Goal: Task Accomplishment & Management: Use online tool/utility

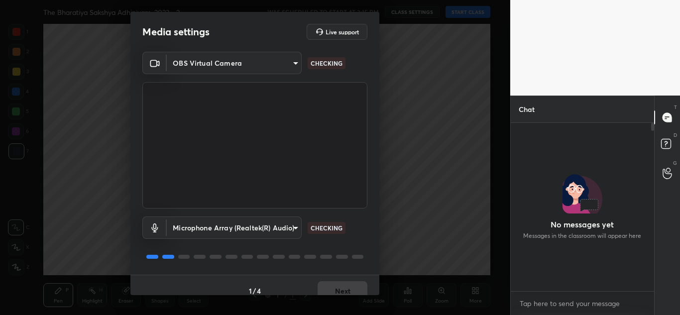
scroll to position [149, 0]
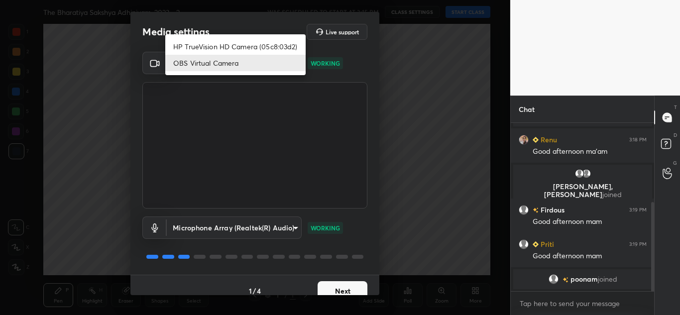
click at [273, 59] on body "1 2 3 4 5 6 7 C X Z C X Z E E Erase all H H The Bharatiya Sakshya Adhiniyam, 20…" at bounding box center [340, 157] width 680 height 315
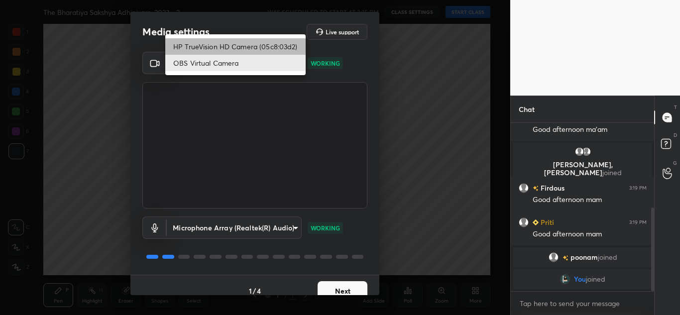
click at [264, 43] on li "HP TrueVision HD Camera (05c8:03d2)" at bounding box center [235, 46] width 140 height 16
type input "20696c71a14a6a0581f57ab44aa2f44f0734995074abb79df16b9c113724ac47"
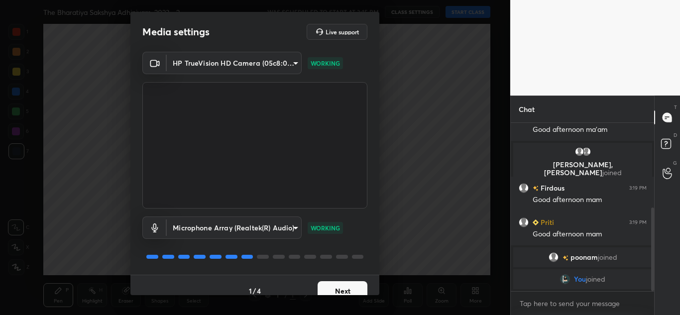
click at [330, 290] on button "Next" at bounding box center [343, 291] width 50 height 20
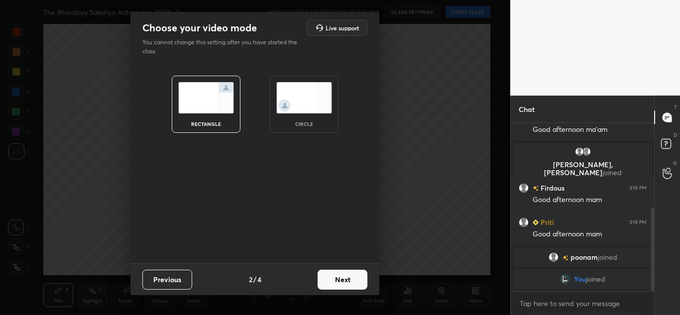
click at [298, 135] on div "rectangle circle" at bounding box center [255, 104] width 214 height 81
click at [293, 116] on div "circle" at bounding box center [304, 104] width 69 height 57
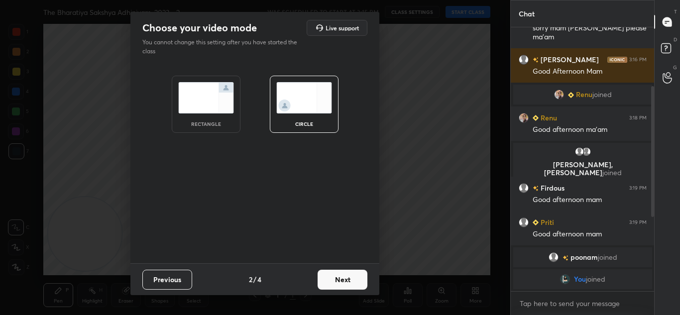
scroll to position [75, 0]
click at [331, 272] on button "Next" at bounding box center [343, 280] width 50 height 20
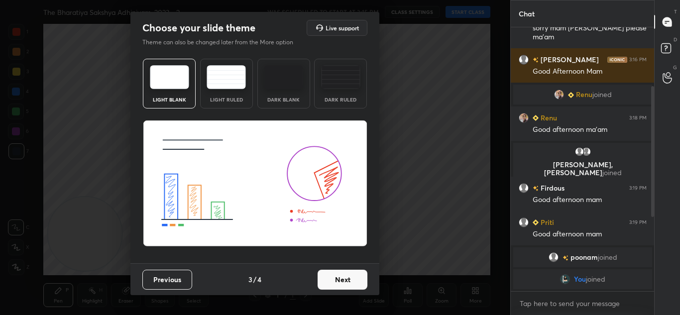
click at [349, 272] on button "Next" at bounding box center [343, 280] width 50 height 20
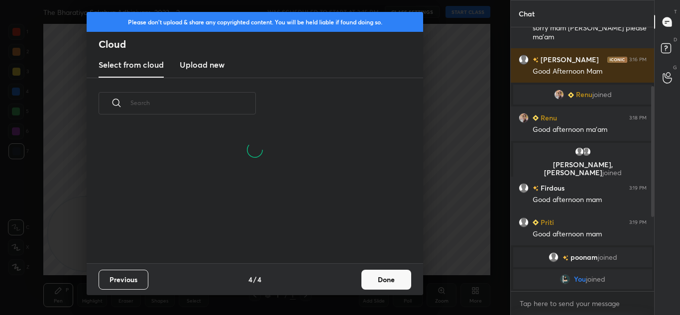
click at [390, 281] on button "Done" at bounding box center [387, 280] width 50 height 20
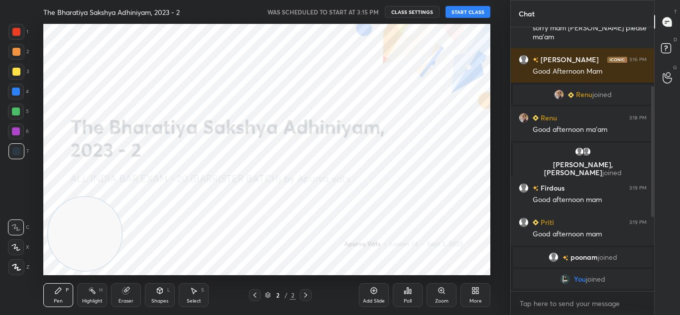
click at [460, 14] on button "START CLASS" at bounding box center [468, 12] width 45 height 12
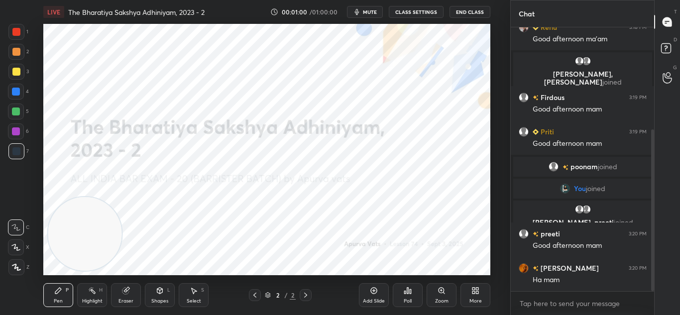
scroll to position [200, 0]
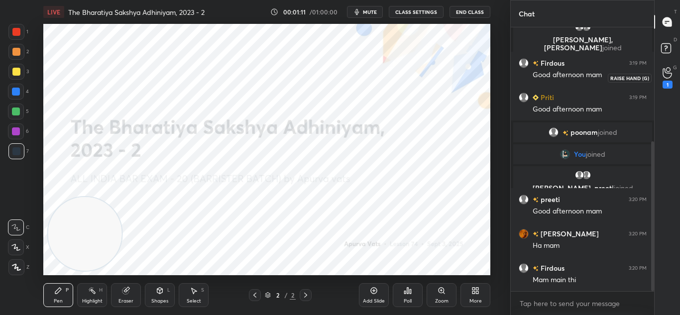
click at [670, 77] on icon at bounding box center [667, 73] width 9 height 10
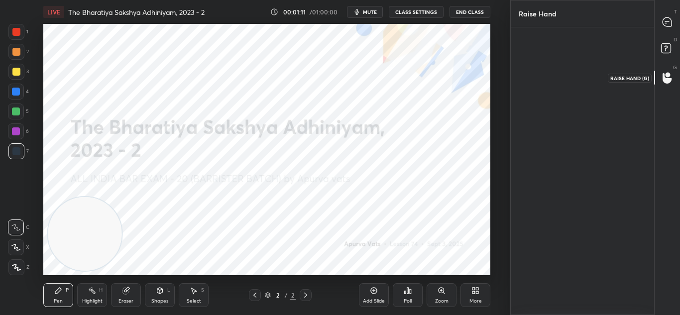
scroll to position [3, 3]
click at [661, 21] on div at bounding box center [668, 22] width 20 height 18
type textarea "x"
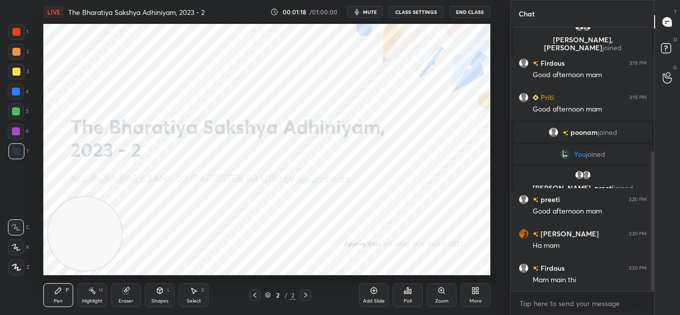
scroll to position [235, 0]
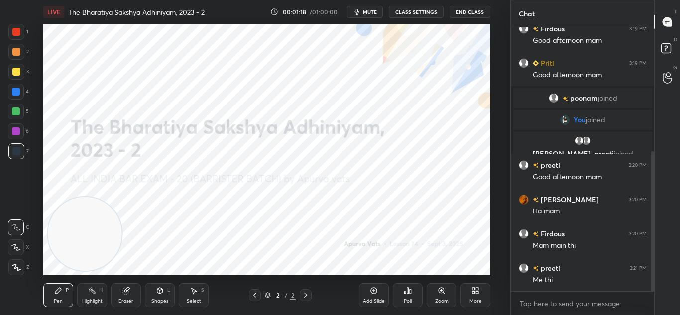
click at [466, 292] on div "More" at bounding box center [476, 295] width 30 height 24
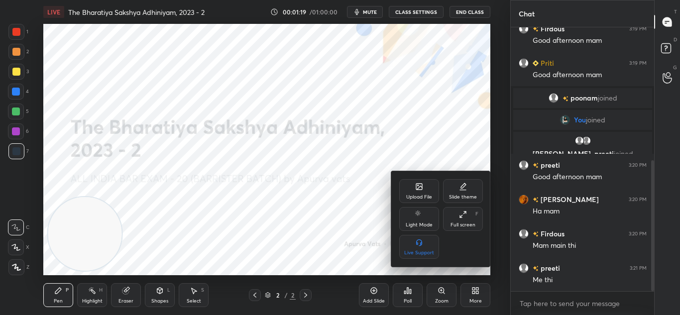
scroll to position [269, 0]
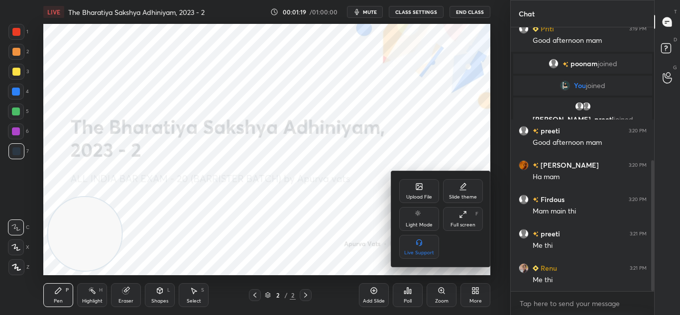
click at [410, 191] on div "Upload File" at bounding box center [419, 191] width 40 height 24
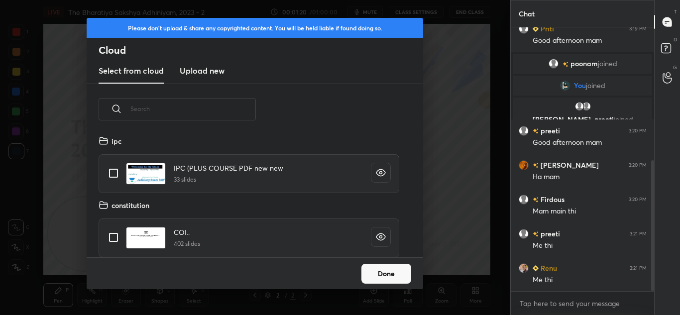
scroll to position [123, 320]
click at [213, 72] on h3 "Upload new" at bounding box center [202, 71] width 45 height 12
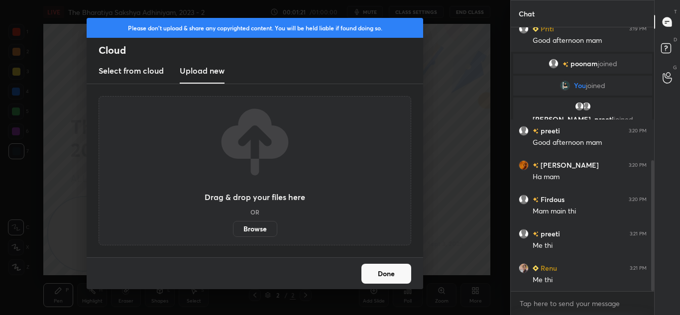
click at [262, 229] on label "Browse" at bounding box center [255, 229] width 44 height 16
click at [233, 229] on input "Browse" at bounding box center [233, 229] width 0 height 16
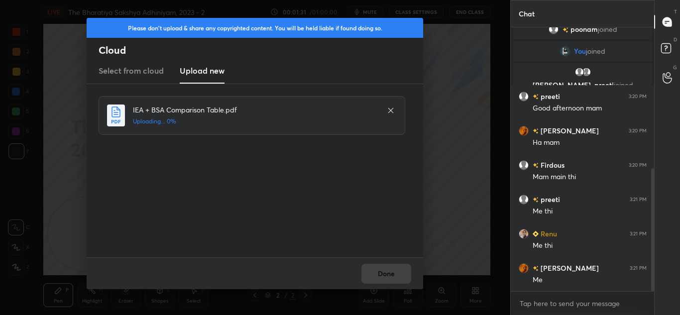
scroll to position [338, 0]
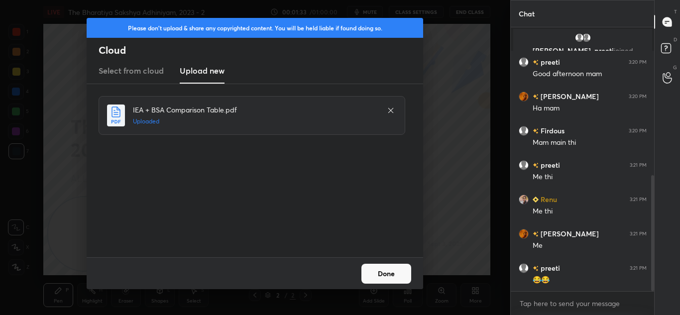
click at [407, 267] on button "Done" at bounding box center [387, 274] width 50 height 20
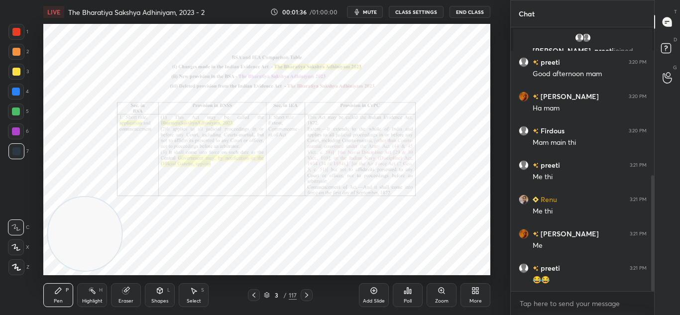
click at [302, 290] on div at bounding box center [307, 295] width 12 height 12
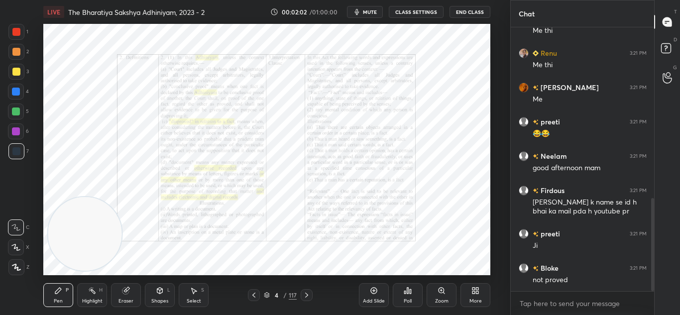
scroll to position [518, 0]
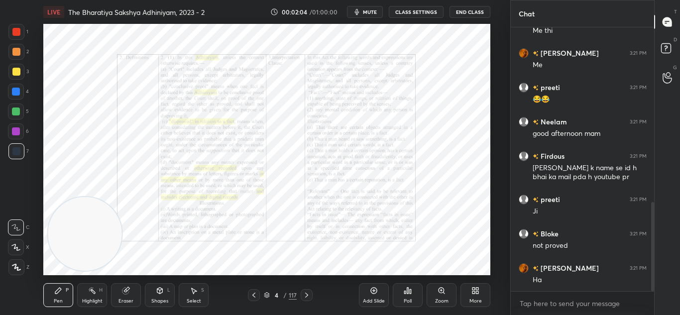
click at [308, 296] on icon at bounding box center [307, 295] width 8 height 8
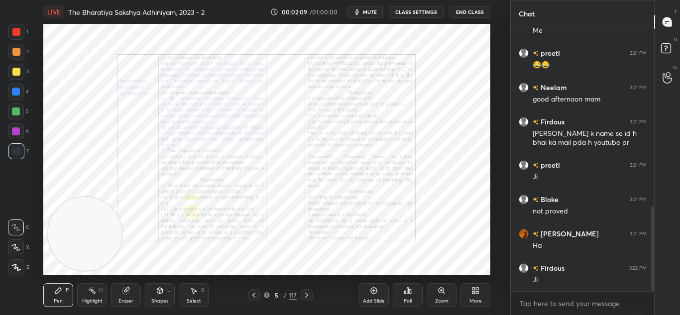
click at [304, 293] on icon at bounding box center [307, 295] width 8 height 8
click at [440, 295] on div "Zoom" at bounding box center [442, 295] width 30 height 24
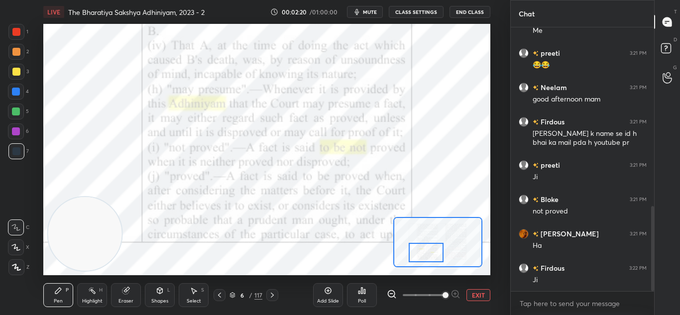
scroll to position [587, 0]
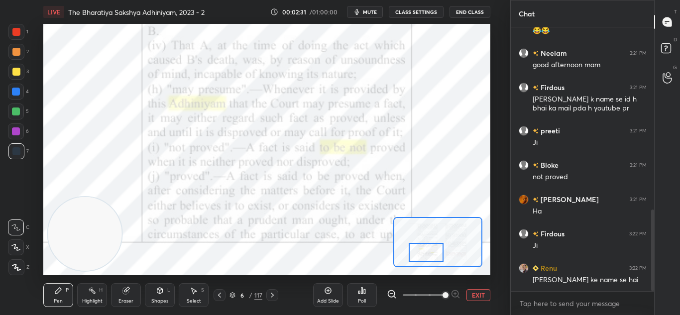
click at [273, 297] on icon at bounding box center [272, 295] width 8 height 8
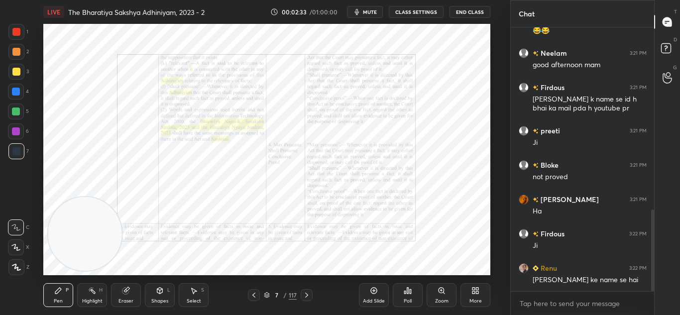
click at [376, 296] on div "Add Slide" at bounding box center [374, 295] width 30 height 24
click at [21, 266] on div at bounding box center [16, 267] width 16 height 16
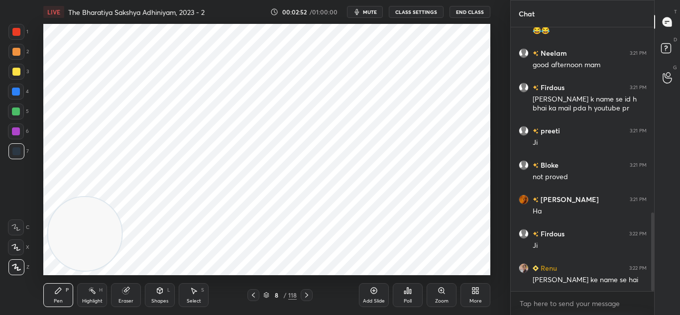
scroll to position [622, 0]
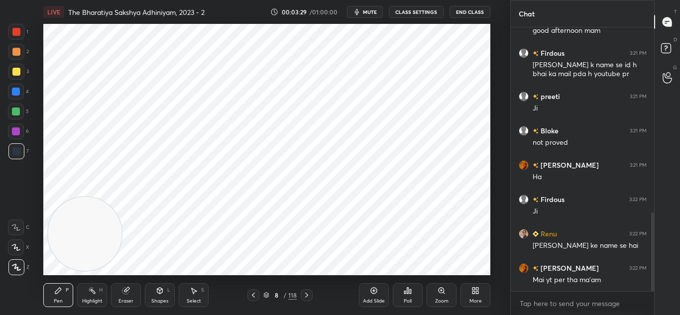
click at [131, 291] on div "Eraser" at bounding box center [126, 295] width 30 height 24
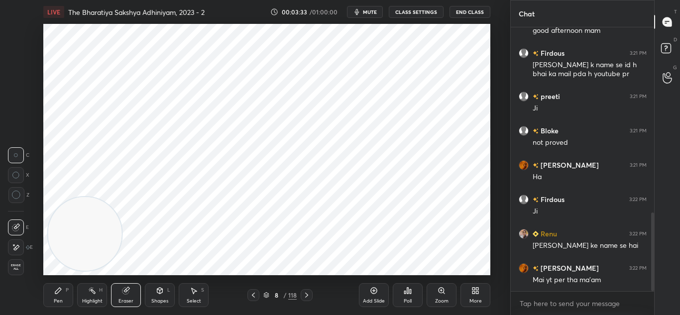
click at [63, 292] on div "Pen P" at bounding box center [58, 295] width 30 height 24
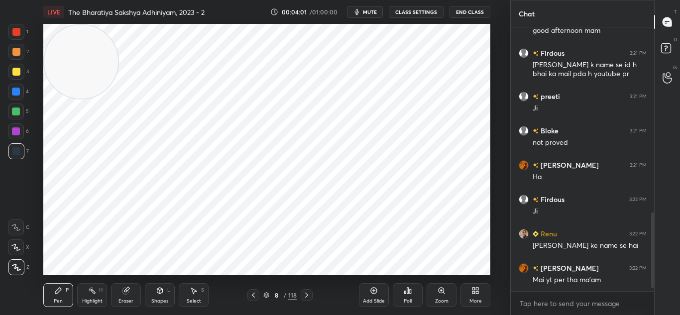
scroll to position [656, 0]
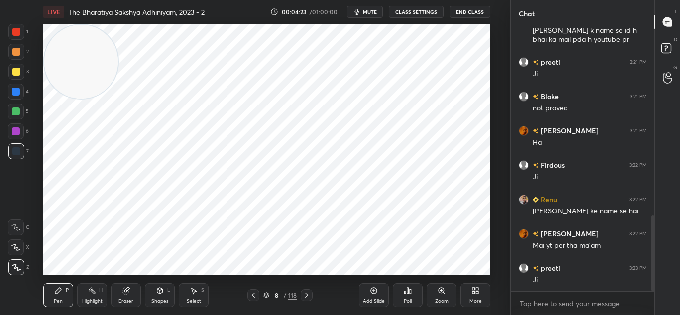
click at [255, 291] on div at bounding box center [254, 295] width 12 height 12
click at [372, 295] on div "Add Slide" at bounding box center [374, 295] width 30 height 24
click at [372, 292] on icon at bounding box center [374, 291] width 8 height 8
click at [308, 295] on icon at bounding box center [307, 295] width 8 height 8
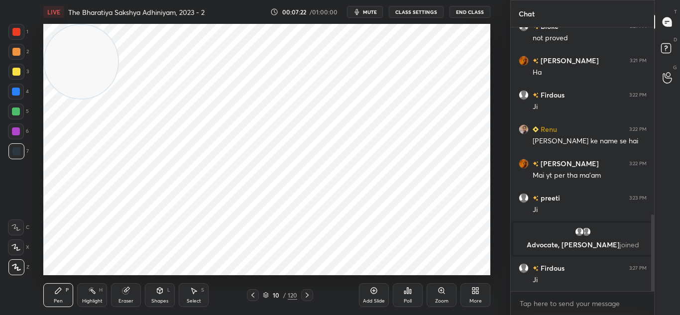
scroll to position [645, 0]
click at [20, 35] on div at bounding box center [16, 32] width 16 height 16
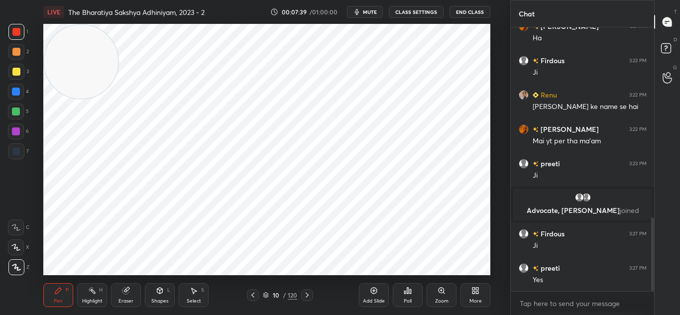
click at [19, 130] on div at bounding box center [16, 131] width 8 height 8
click at [197, 297] on div "Select S" at bounding box center [194, 295] width 30 height 24
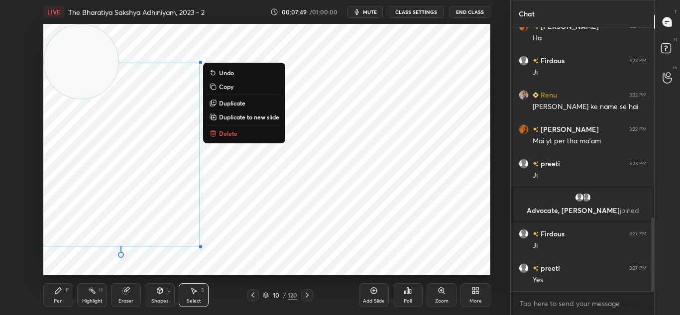
click at [104, 269] on div "0 ° Undo Copy Duplicate Duplicate to new slide Delete" at bounding box center [266, 150] width 447 height 252
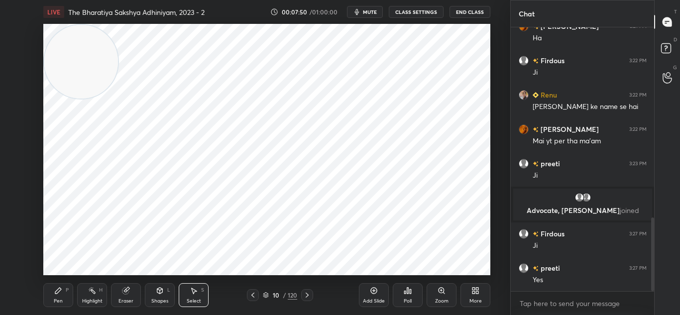
click at [55, 294] on icon at bounding box center [58, 291] width 8 height 8
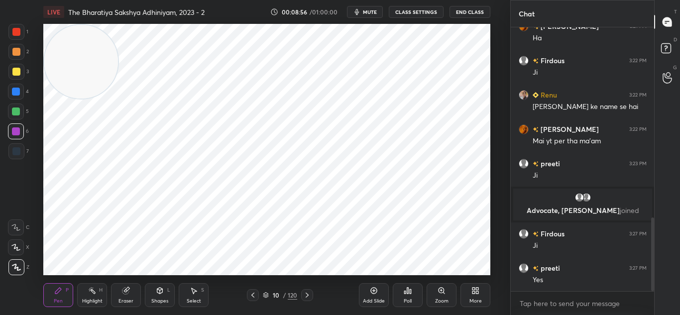
click at [377, 290] on icon at bounding box center [374, 291] width 8 height 8
click at [15, 148] on div at bounding box center [16, 151] width 8 height 8
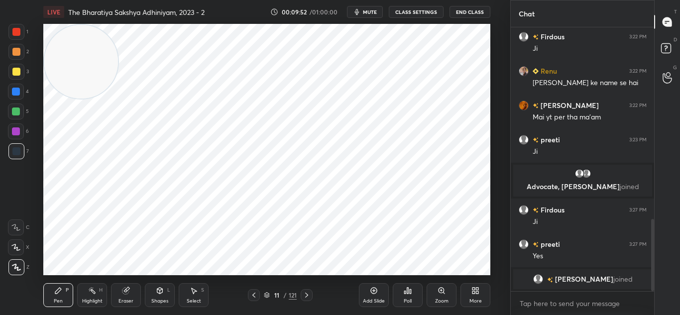
click at [251, 292] on icon at bounding box center [254, 295] width 8 height 8
click at [17, 107] on div at bounding box center [16, 112] width 16 height 16
click at [370, 291] on icon at bounding box center [374, 291] width 8 height 8
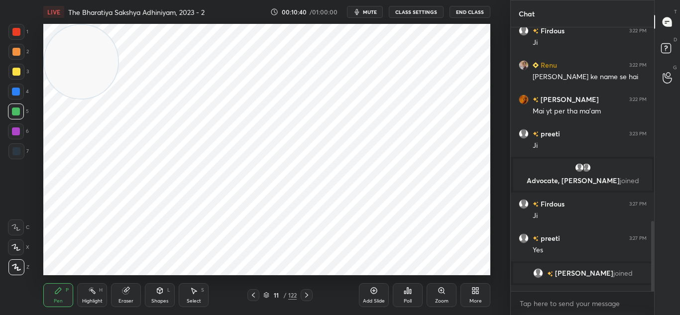
scroll to position [732, 0]
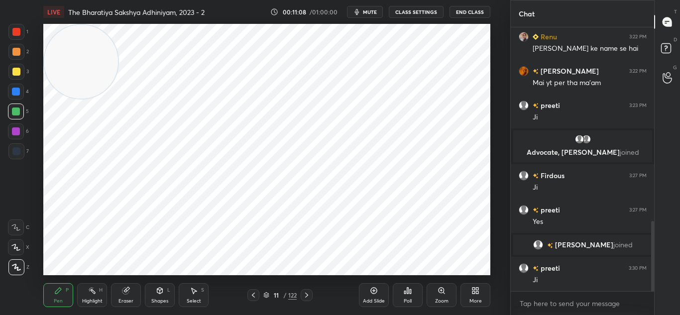
click at [368, 292] on div "Add Slide" at bounding box center [374, 295] width 30 height 24
click at [254, 294] on icon at bounding box center [254, 295] width 8 height 8
click at [254, 292] on icon at bounding box center [254, 295] width 8 height 8
click at [255, 293] on icon at bounding box center [254, 295] width 8 height 8
click at [307, 293] on icon at bounding box center [307, 295] width 8 height 8
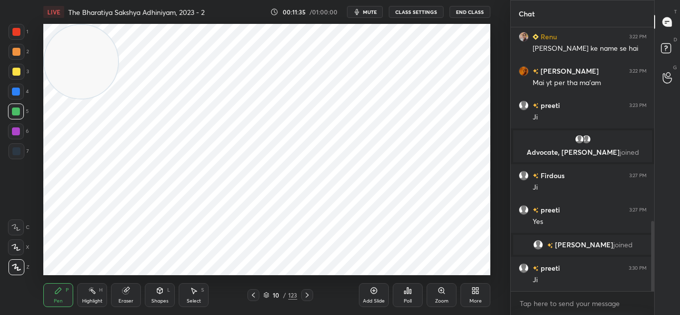
click at [309, 295] on icon at bounding box center [307, 295] width 8 height 8
click at [253, 297] on icon at bounding box center [254, 295] width 8 height 8
click at [255, 294] on icon at bounding box center [254, 295] width 8 height 8
click at [256, 294] on icon at bounding box center [254, 295] width 8 height 8
click at [257, 294] on icon at bounding box center [254, 295] width 8 height 8
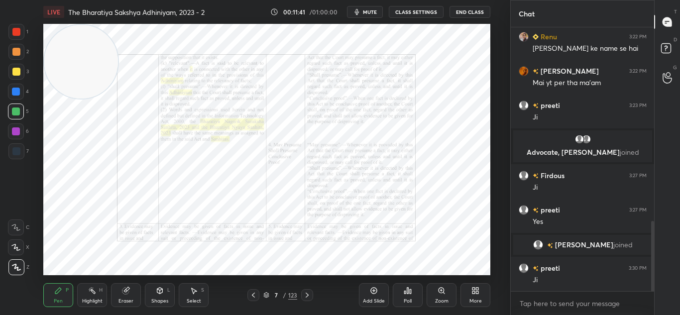
click at [255, 297] on icon at bounding box center [254, 295] width 8 height 8
click at [442, 289] on icon at bounding box center [441, 290] width 5 height 5
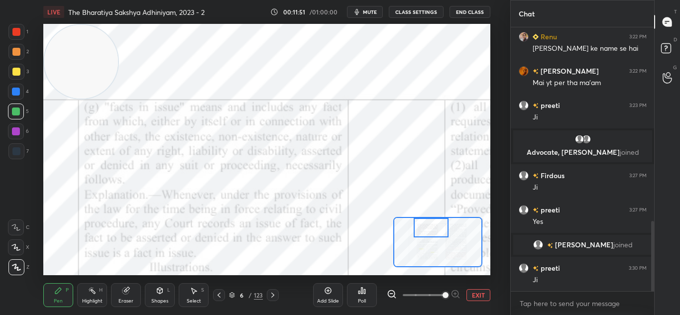
click at [221, 293] on icon at bounding box center [219, 295] width 8 height 8
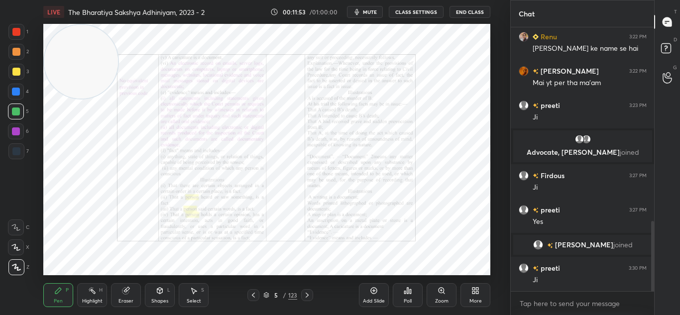
click at [437, 291] on div "Zoom" at bounding box center [442, 295] width 30 height 24
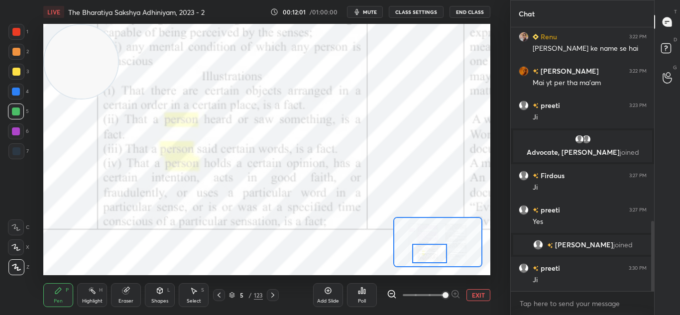
click at [221, 294] on icon at bounding box center [219, 295] width 8 height 8
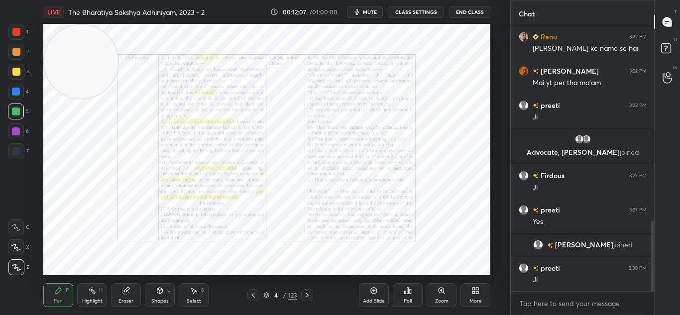
click at [307, 295] on icon at bounding box center [307, 295] width 8 height 8
click at [306, 295] on icon at bounding box center [307, 295] width 8 height 8
click at [307, 296] on icon at bounding box center [307, 295] width 3 height 5
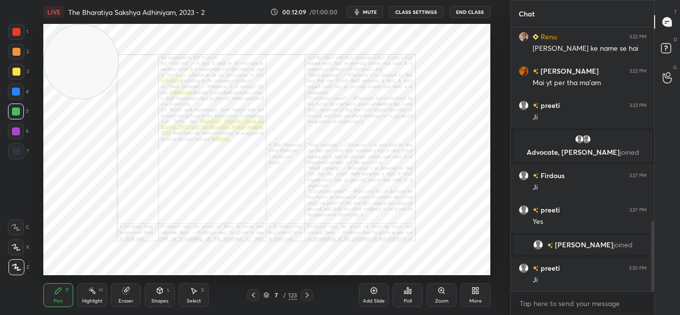
click at [307, 296] on icon at bounding box center [307, 295] width 3 height 5
click at [307, 296] on icon at bounding box center [307, 295] width 8 height 8
click at [307, 295] on icon at bounding box center [307, 295] width 8 height 8
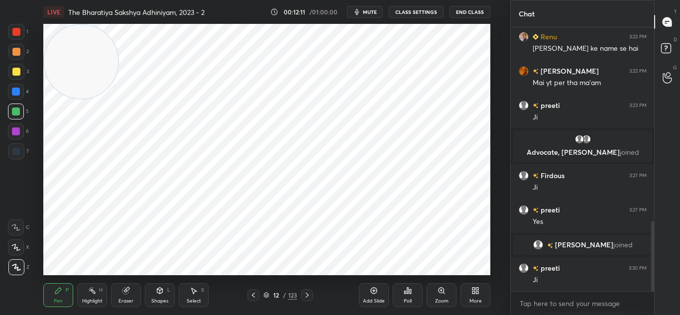
scroll to position [766, 0]
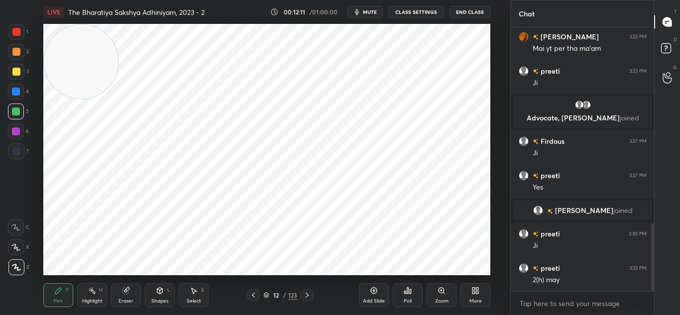
click at [307, 294] on icon at bounding box center [307, 295] width 3 height 5
click at [306, 295] on icon at bounding box center [307, 295] width 8 height 8
click at [258, 297] on div at bounding box center [254, 295] width 12 height 12
click at [258, 296] on div at bounding box center [254, 295] width 12 height 12
click at [259, 296] on div at bounding box center [254, 295] width 12 height 12
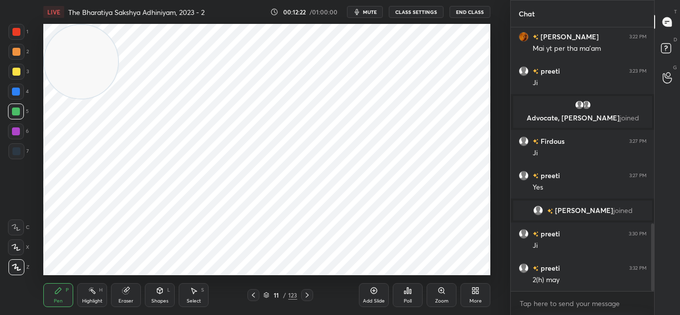
click at [260, 296] on div "11 / 123" at bounding box center [281, 295] width 66 height 12
click at [259, 296] on div "11 / 123" at bounding box center [281, 295] width 66 height 12
click at [254, 294] on icon at bounding box center [254, 295] width 8 height 8
click at [253, 295] on icon at bounding box center [253, 295] width 3 height 5
click at [255, 296] on icon at bounding box center [254, 295] width 8 height 8
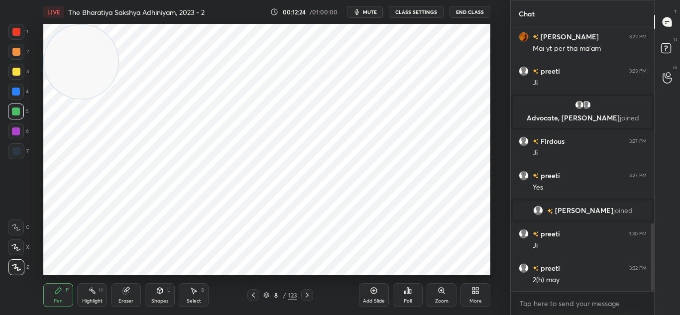
click at [257, 296] on icon at bounding box center [254, 295] width 8 height 8
click at [257, 295] on icon at bounding box center [254, 295] width 8 height 8
click at [439, 294] on icon at bounding box center [442, 291] width 8 height 8
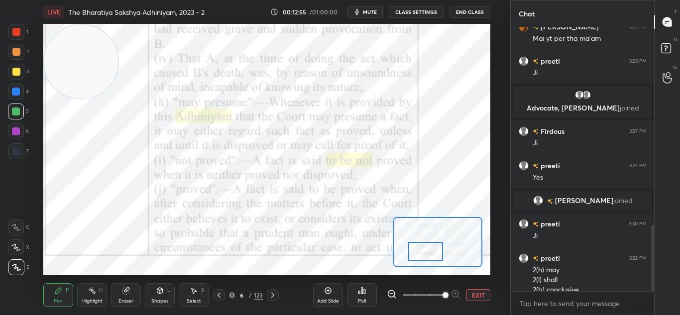
scroll to position [786, 0]
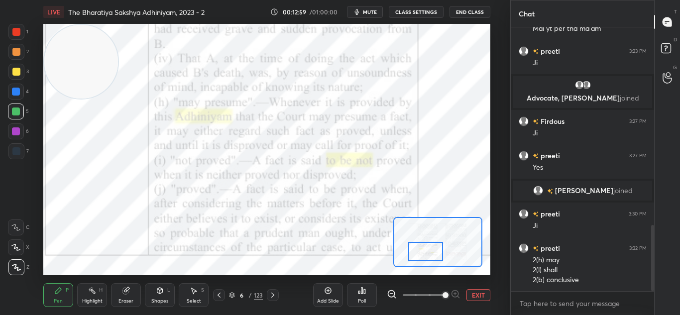
click at [215, 293] on div at bounding box center [219, 295] width 12 height 12
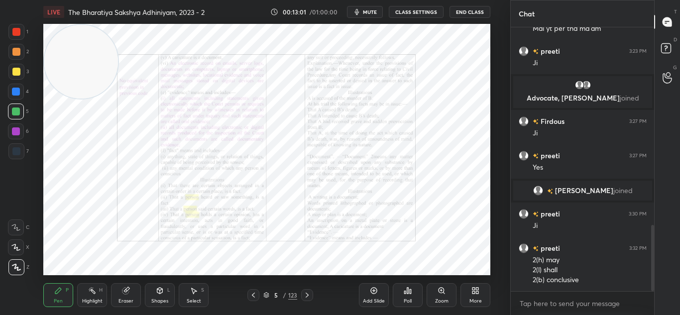
click at [260, 293] on div "5 / 123" at bounding box center [281, 295] width 66 height 12
click at [255, 293] on icon at bounding box center [254, 295] width 8 height 8
click at [441, 290] on icon at bounding box center [441, 290] width 5 height 5
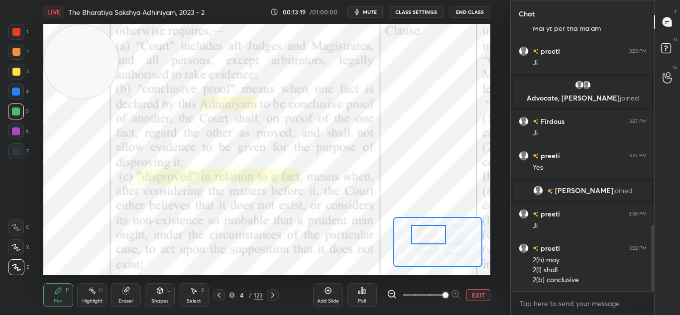
click at [273, 295] on icon at bounding box center [273, 295] width 8 height 8
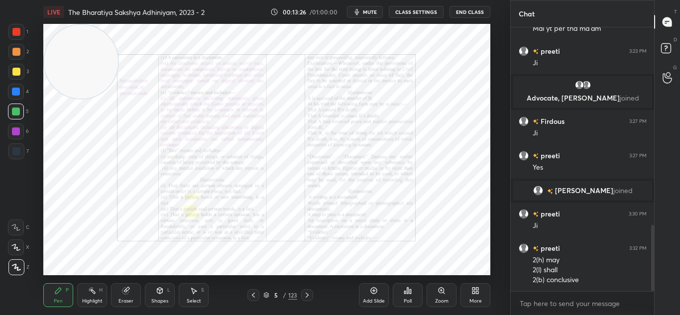
scroll to position [820, 0]
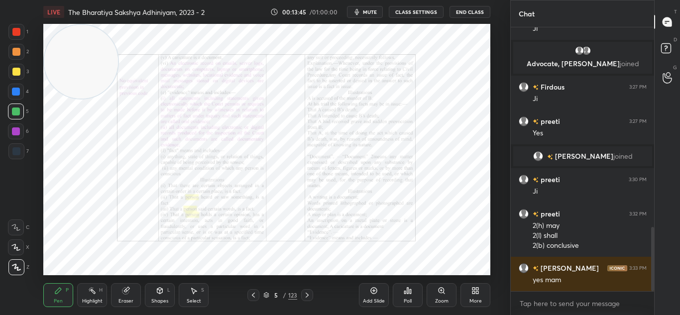
click at [251, 292] on icon at bounding box center [254, 295] width 8 height 8
click at [439, 291] on icon at bounding box center [441, 290] width 5 height 5
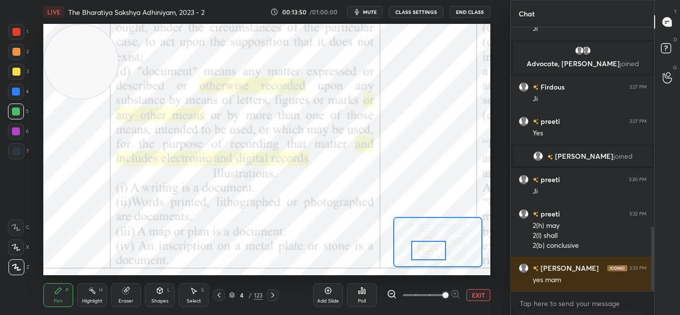
click at [13, 234] on div at bounding box center [16, 228] width 16 height 16
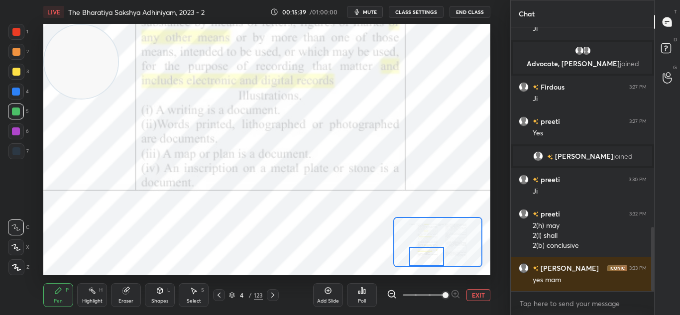
click at [272, 292] on icon at bounding box center [273, 295] width 8 height 8
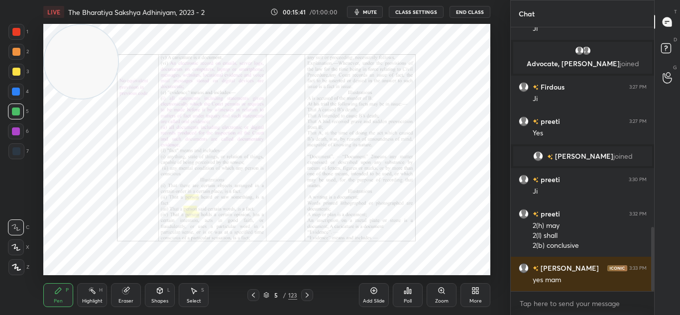
click at [437, 290] on div "Zoom" at bounding box center [442, 295] width 30 height 24
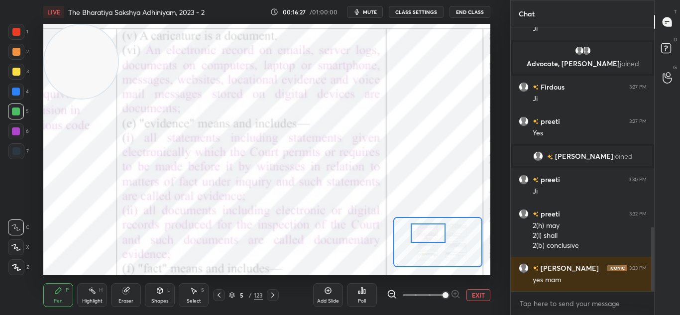
click at [357, 293] on div "Poll" at bounding box center [362, 295] width 30 height 24
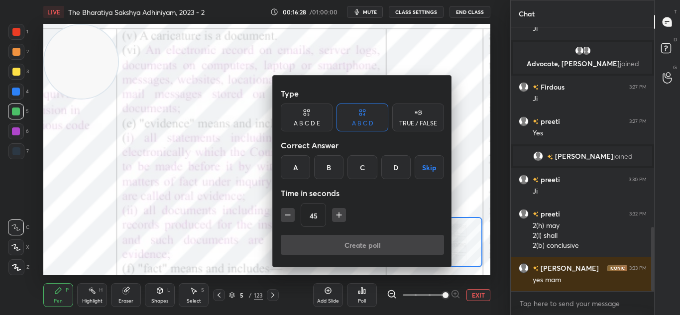
click at [209, 151] on div at bounding box center [340, 157] width 680 height 315
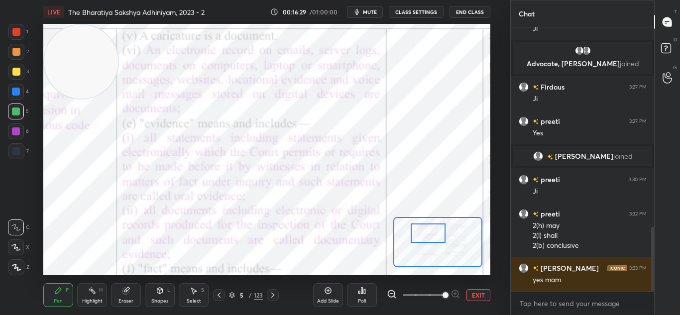
click at [328, 295] on div "Add Slide" at bounding box center [328, 295] width 30 height 24
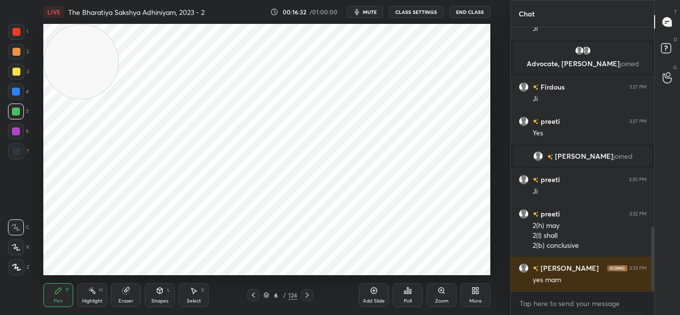
click at [12, 153] on div at bounding box center [16, 151] width 8 height 8
click at [18, 270] on icon at bounding box center [16, 267] width 8 height 6
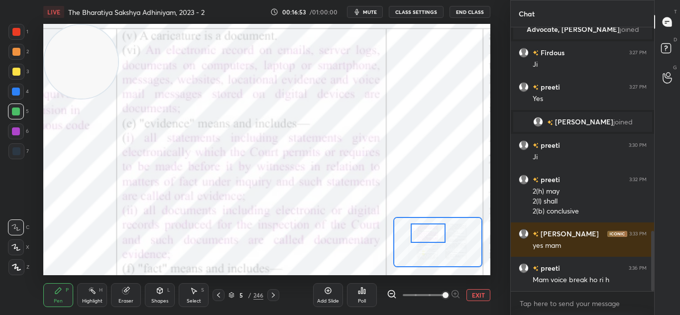
scroll to position [889, 0]
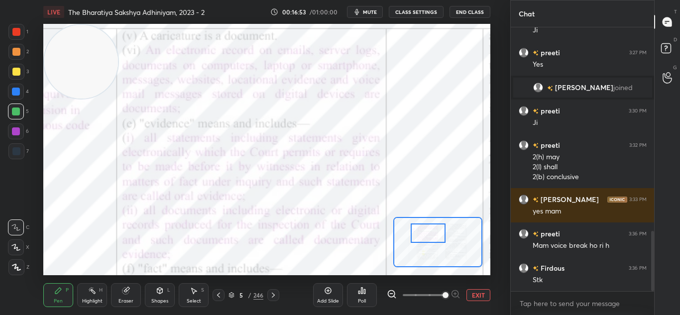
click at [277, 290] on div at bounding box center [273, 295] width 12 height 12
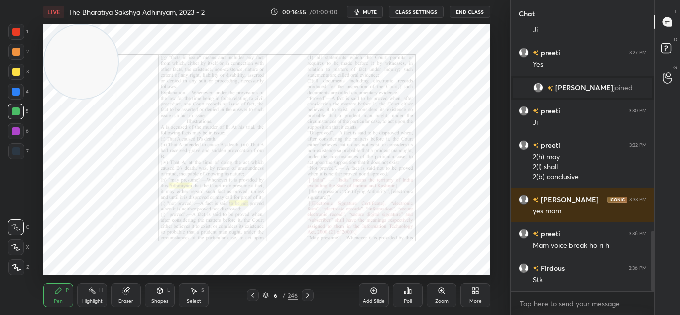
click at [249, 295] on icon at bounding box center [253, 295] width 8 height 8
click at [364, 282] on div "Add Slide Poll Zoom More" at bounding box center [424, 295] width 131 height 56
click at [376, 287] on icon at bounding box center [374, 291] width 8 height 8
click at [13, 153] on div at bounding box center [16, 151] width 8 height 8
click at [17, 269] on icon at bounding box center [16, 267] width 9 height 7
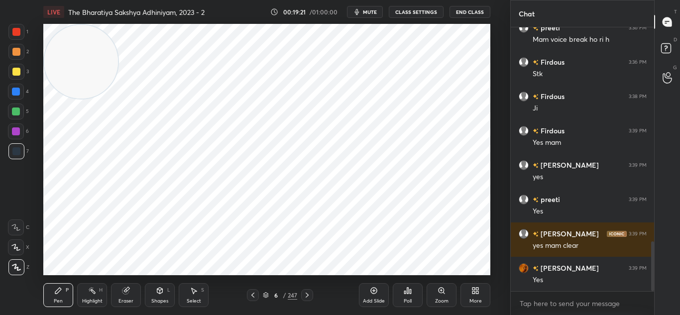
scroll to position [1130, 0]
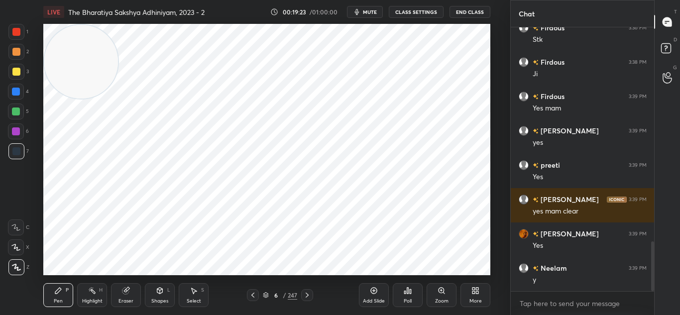
click at [361, 287] on div "Add Slide" at bounding box center [374, 295] width 30 height 24
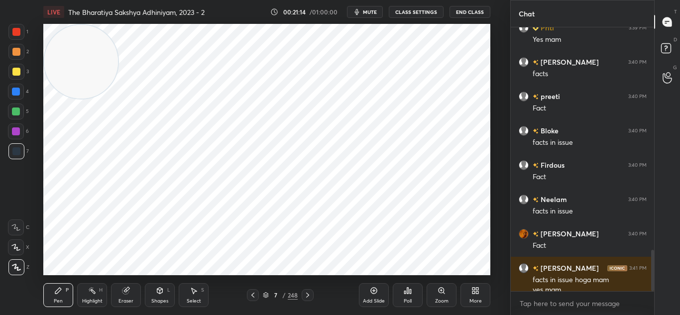
scroll to position [1414, 0]
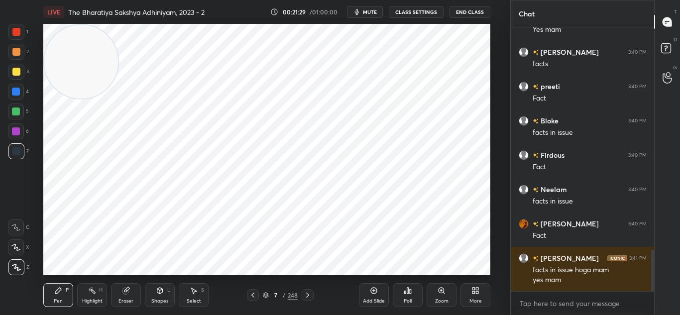
click at [20, 32] on div at bounding box center [16, 32] width 8 height 8
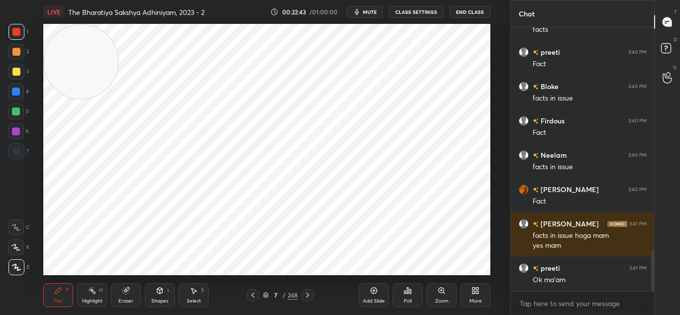
scroll to position [1483, 0]
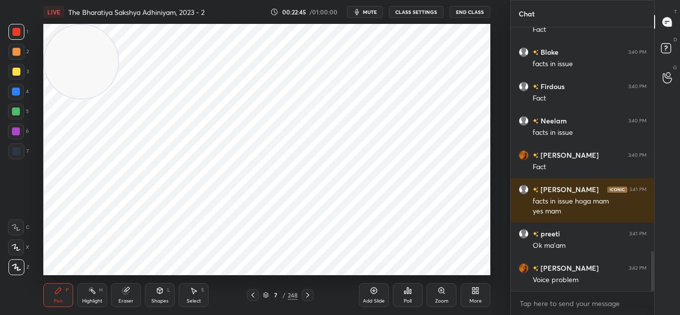
click at [366, 292] on div "Add Slide" at bounding box center [374, 295] width 30 height 24
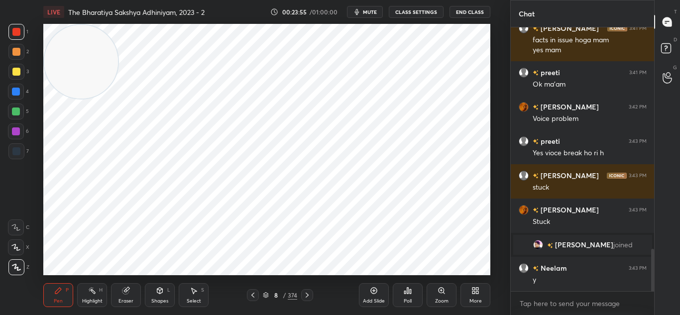
scroll to position [1413, 0]
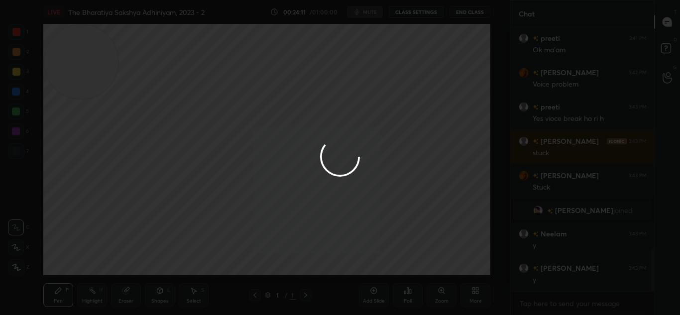
click at [479, 89] on div at bounding box center [340, 157] width 680 height 315
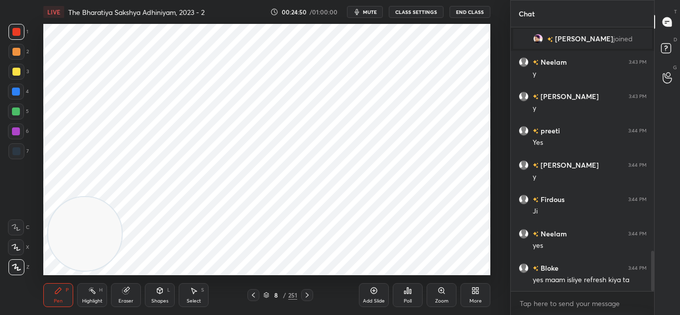
scroll to position [1457, 0]
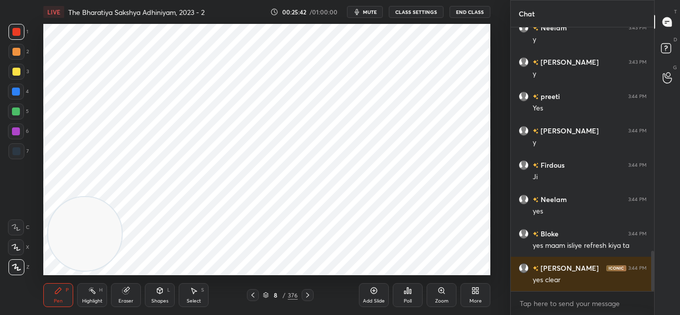
click at [368, 290] on div "Add Slide" at bounding box center [374, 295] width 30 height 24
click at [365, 295] on div "Add Slide" at bounding box center [374, 295] width 30 height 24
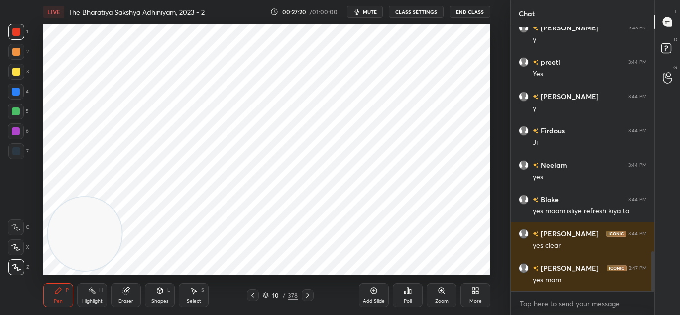
click at [383, 290] on div "Add Slide" at bounding box center [374, 295] width 30 height 24
click at [251, 293] on icon at bounding box center [253, 295] width 8 height 8
click at [253, 293] on icon at bounding box center [253, 295] width 8 height 8
click at [254, 294] on icon at bounding box center [253, 295] width 8 height 8
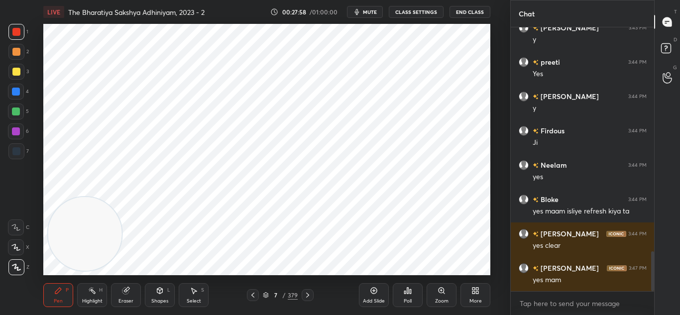
click at [253, 293] on icon at bounding box center [253, 295] width 8 height 8
click at [253, 292] on icon at bounding box center [253, 295] width 8 height 8
click at [250, 292] on icon at bounding box center [253, 295] width 8 height 8
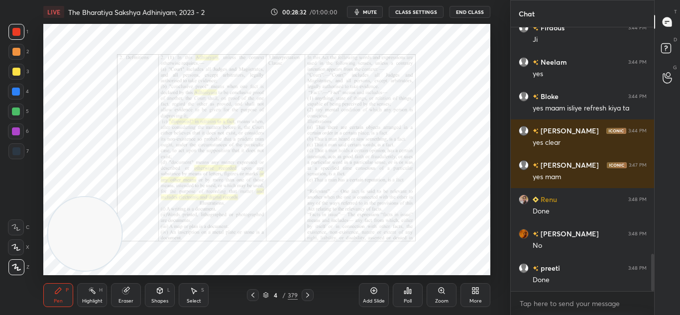
scroll to position [1629, 0]
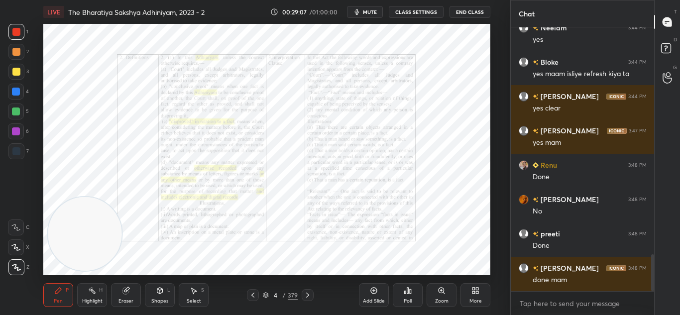
click at [308, 295] on icon at bounding box center [308, 295] width 8 height 8
click at [309, 295] on icon at bounding box center [308, 295] width 8 height 8
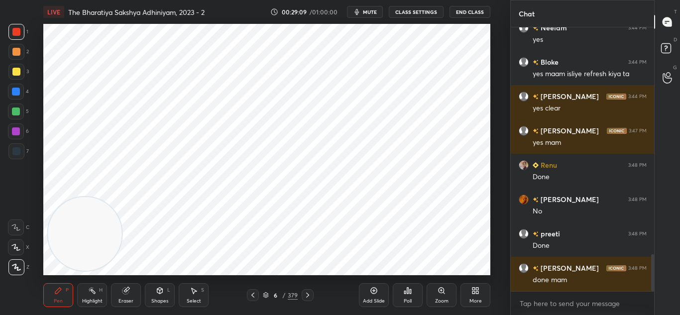
click at [309, 296] on icon at bounding box center [308, 295] width 8 height 8
click at [312, 299] on div at bounding box center [308, 295] width 12 height 12
click at [313, 299] on div at bounding box center [308, 295] width 12 height 12
click at [312, 297] on div at bounding box center [308, 295] width 12 height 12
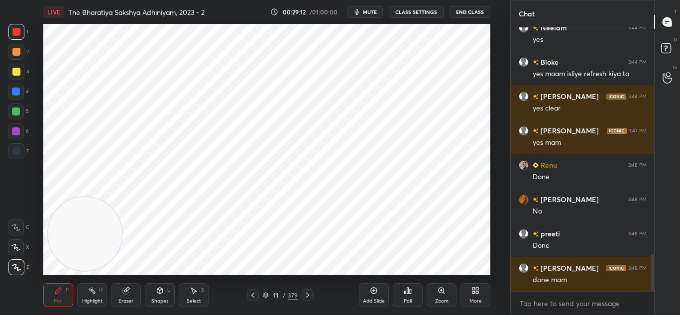
click at [314, 297] on div "11 / 379" at bounding box center [280, 295] width 158 height 12
click at [307, 294] on icon at bounding box center [307, 295] width 3 height 5
click at [308, 295] on icon at bounding box center [307, 295] width 3 height 5
click at [309, 296] on icon at bounding box center [308, 295] width 8 height 8
click at [243, 296] on div "14 / 379" at bounding box center [280, 295] width 158 height 12
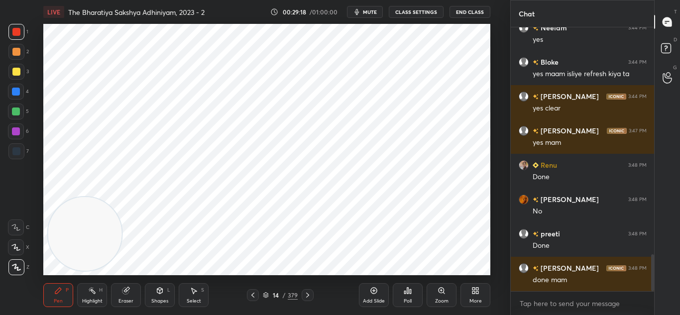
click at [252, 293] on icon at bounding box center [253, 295] width 8 height 8
click at [305, 289] on div "Pen P Highlight H Eraser Shapes L Select S 13 / 379 Add Slide Poll Zoom More" at bounding box center [266, 295] width 447 height 40
click at [307, 291] on icon at bounding box center [308, 295] width 8 height 8
click at [310, 291] on div at bounding box center [308, 295] width 12 height 12
click at [308, 292] on icon at bounding box center [308, 295] width 8 height 8
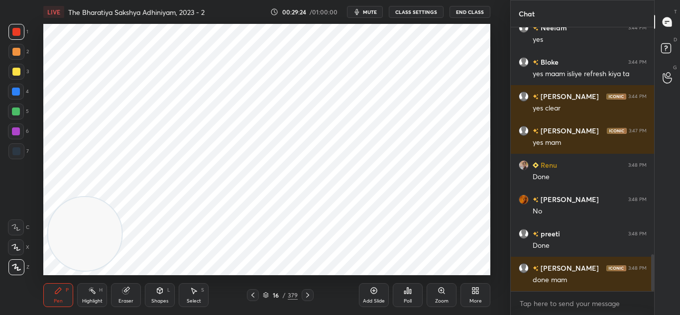
click at [307, 291] on icon at bounding box center [308, 295] width 8 height 8
click at [308, 291] on div at bounding box center [308, 295] width 12 height 12
click at [308, 290] on div at bounding box center [308, 295] width 12 height 12
click at [309, 291] on icon at bounding box center [308, 295] width 8 height 8
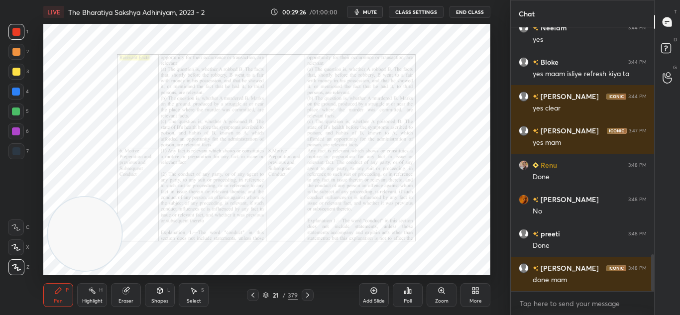
click at [258, 292] on div at bounding box center [253, 295] width 12 height 12
click at [258, 289] on div "Pen P Highlight H Eraser Shapes L Select S 20 / 379 Add Slide Poll Zoom More" at bounding box center [266, 295] width 447 height 40
click at [256, 292] on icon at bounding box center [253, 295] width 8 height 8
click at [305, 292] on icon at bounding box center [308, 295] width 8 height 8
click at [309, 292] on icon at bounding box center [308, 295] width 8 height 8
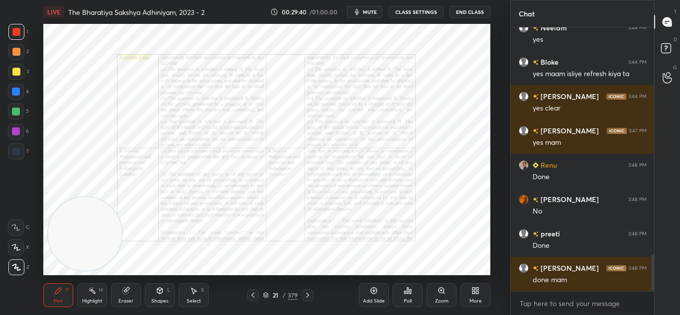
click at [251, 293] on icon at bounding box center [253, 295] width 8 height 8
click at [252, 293] on icon at bounding box center [253, 295] width 8 height 8
click at [253, 293] on icon at bounding box center [253, 295] width 8 height 8
click at [252, 294] on icon at bounding box center [253, 295] width 8 height 8
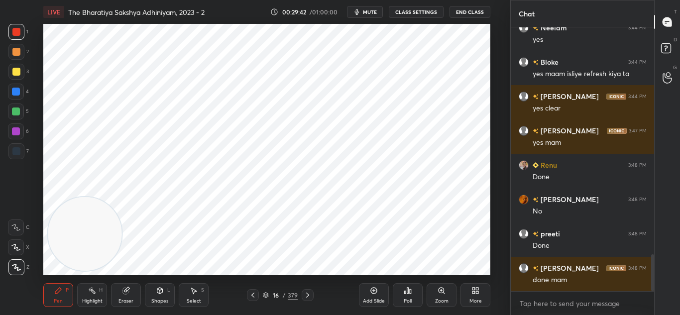
click at [252, 292] on icon at bounding box center [253, 295] width 8 height 8
click at [305, 293] on icon at bounding box center [308, 295] width 8 height 8
click at [306, 294] on icon at bounding box center [308, 295] width 8 height 8
click at [306, 295] on icon at bounding box center [308, 295] width 8 height 8
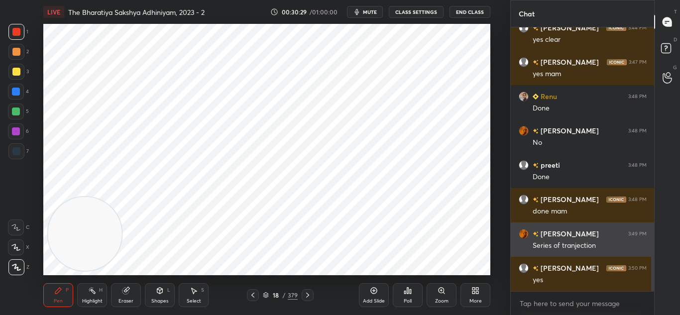
scroll to position [1732, 0]
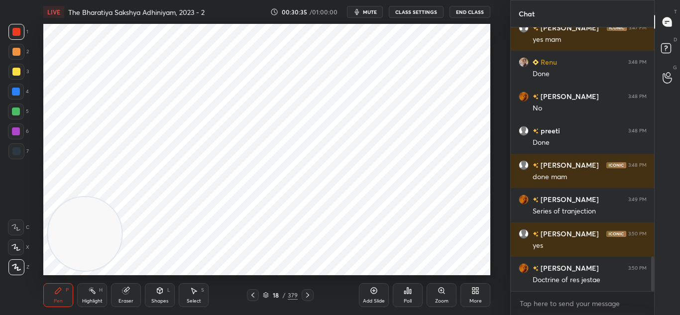
click at [127, 288] on icon at bounding box center [126, 291] width 8 height 8
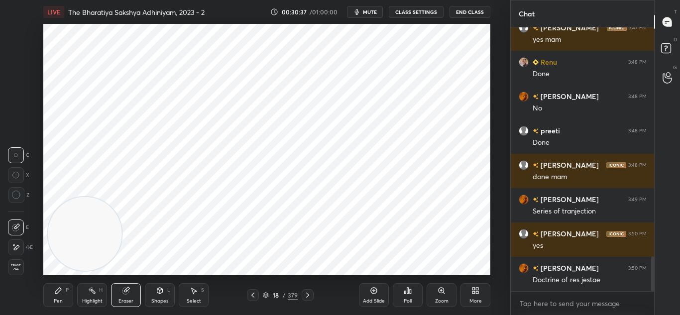
click at [48, 294] on div "Pen P" at bounding box center [58, 295] width 30 height 24
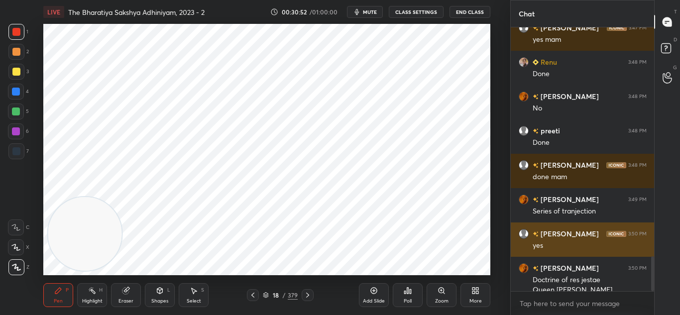
scroll to position [1742, 0]
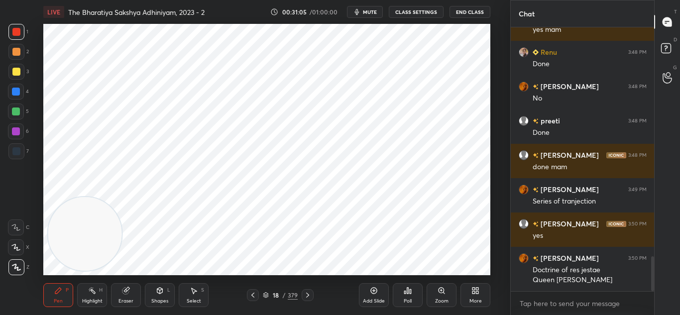
click at [115, 200] on video at bounding box center [85, 234] width 74 height 74
click at [16, 154] on div at bounding box center [16, 151] width 8 height 8
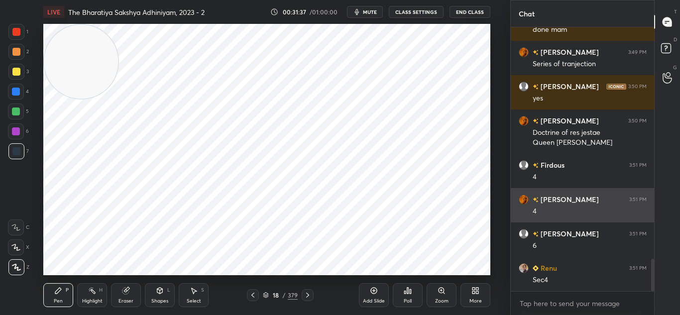
scroll to position [1914, 0]
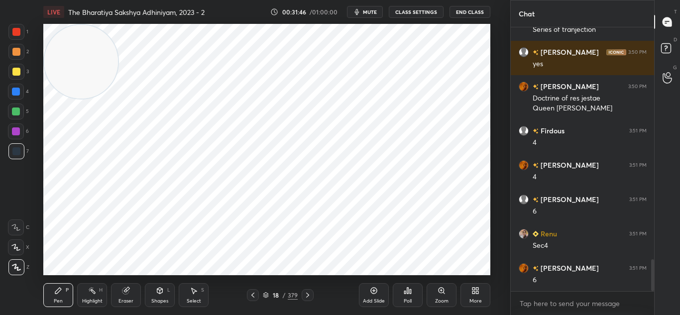
click at [250, 293] on icon at bounding box center [253, 295] width 8 height 8
click at [254, 295] on icon at bounding box center [253, 295] width 8 height 8
click at [255, 293] on icon at bounding box center [253, 295] width 8 height 8
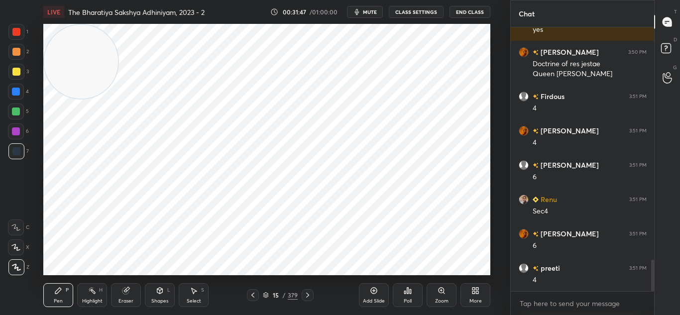
click at [256, 295] on icon at bounding box center [253, 295] width 8 height 8
click at [256, 294] on icon at bounding box center [253, 295] width 8 height 8
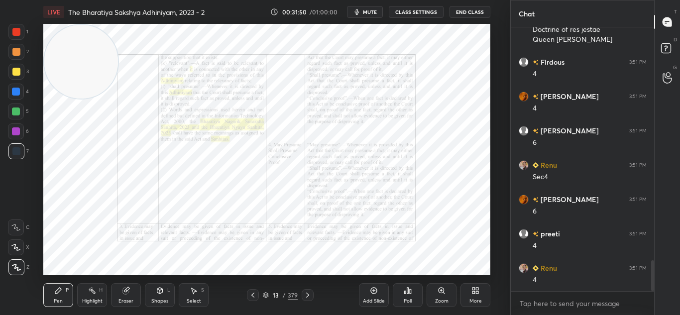
click at [307, 295] on icon at bounding box center [308, 295] width 8 height 8
click at [307, 294] on icon at bounding box center [307, 295] width 3 height 5
click at [308, 293] on icon at bounding box center [308, 295] width 8 height 8
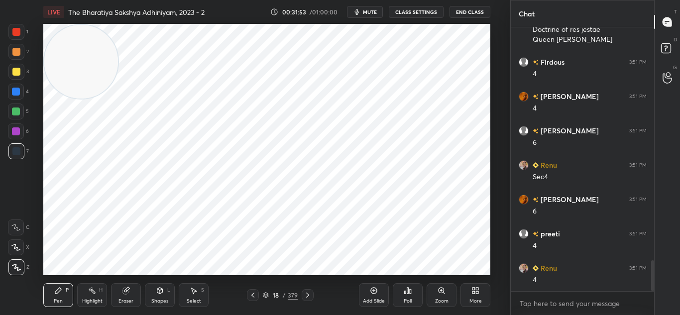
click at [309, 292] on icon at bounding box center [308, 295] width 8 height 8
click at [310, 292] on icon at bounding box center [308, 295] width 8 height 8
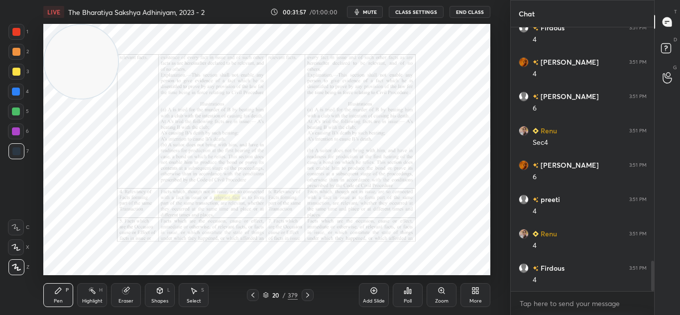
scroll to position [2086, 0]
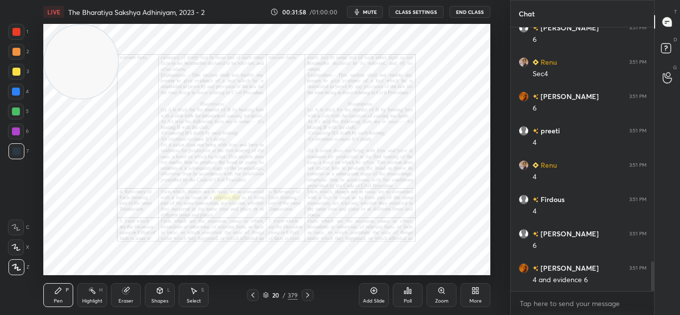
click at [304, 292] on icon at bounding box center [308, 295] width 8 height 8
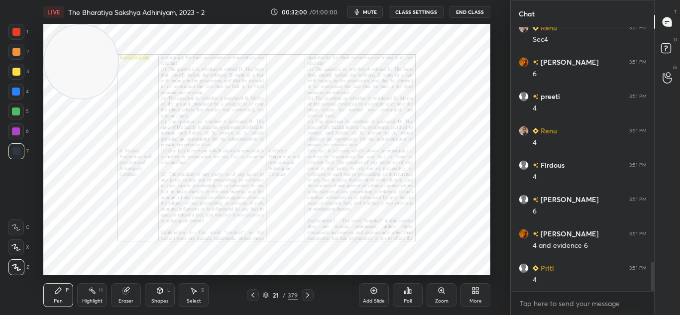
click at [250, 292] on icon at bounding box center [253, 295] width 8 height 8
click at [251, 293] on icon at bounding box center [253, 295] width 8 height 8
click at [251, 292] on icon at bounding box center [253, 295] width 8 height 8
click at [309, 291] on div at bounding box center [308, 295] width 12 height 12
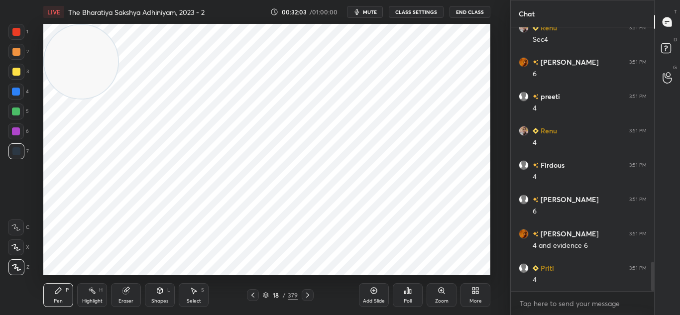
click at [122, 294] on icon at bounding box center [126, 291] width 8 height 8
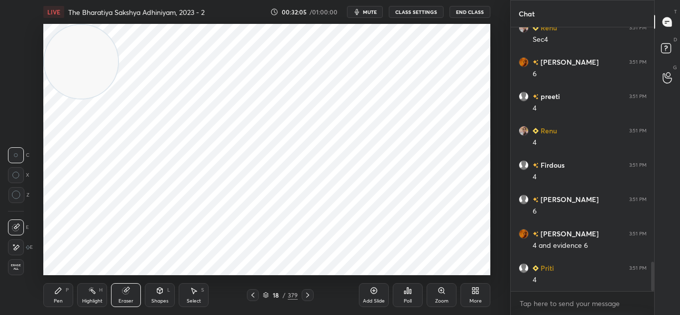
click at [62, 285] on div "Pen P" at bounding box center [58, 295] width 30 height 24
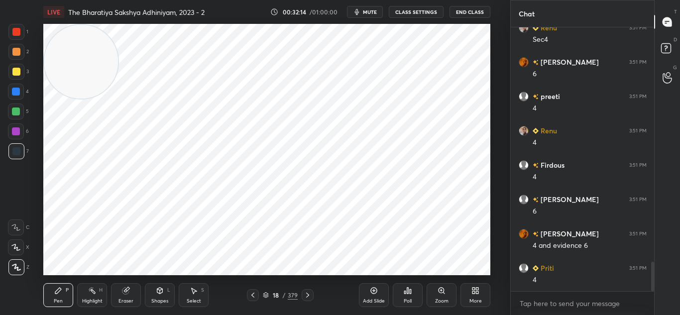
click at [314, 294] on div "18 / 379" at bounding box center [280, 295] width 158 height 12
click at [375, 299] on div "Add Slide" at bounding box center [374, 301] width 22 height 5
click at [14, 92] on div at bounding box center [16, 92] width 8 height 8
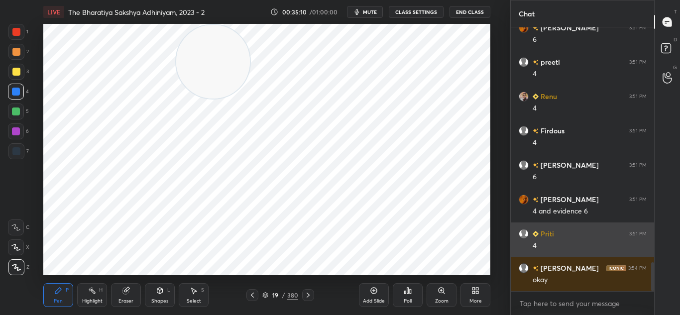
scroll to position [2189, 0]
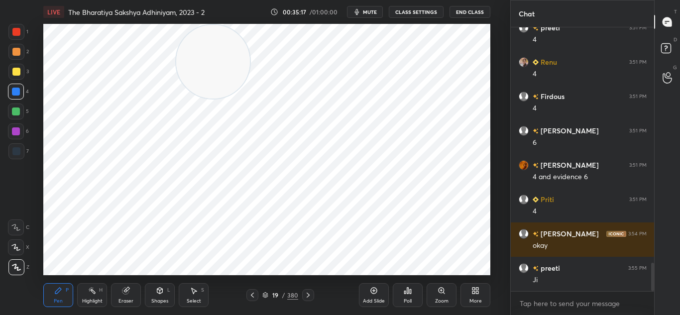
click at [368, 287] on div "Add Slide" at bounding box center [374, 295] width 30 height 24
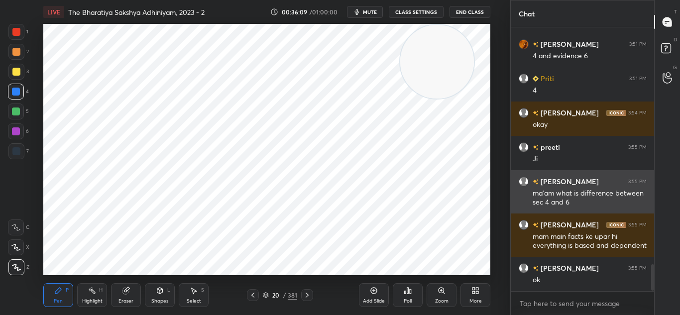
scroll to position [2344, 0]
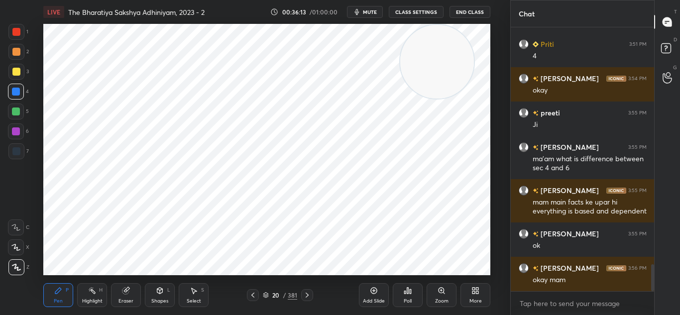
click at [326, 4] on div "LIVE The Bharatiya Sakshya Adhiniyam, 2023 - 2 00:36:13 / 01:00:00 mute CLASS S…" at bounding box center [266, 12] width 447 height 24
click at [373, 13] on span "mute" at bounding box center [370, 11] width 14 height 7
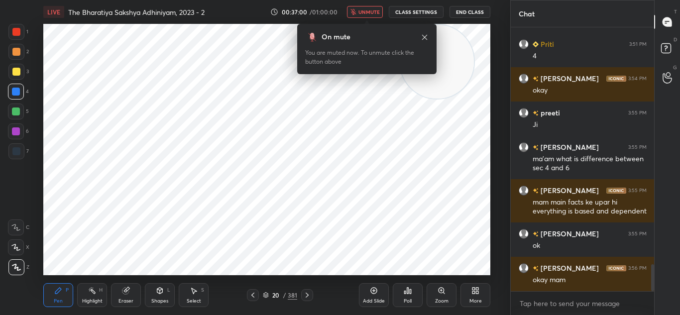
click at [369, 9] on span "unmute" at bounding box center [369, 11] width 21 height 7
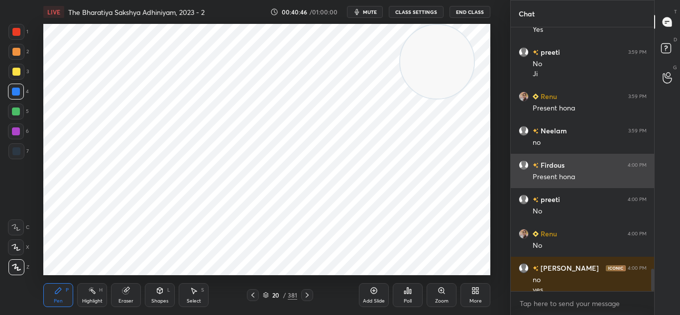
scroll to position [2811, 0]
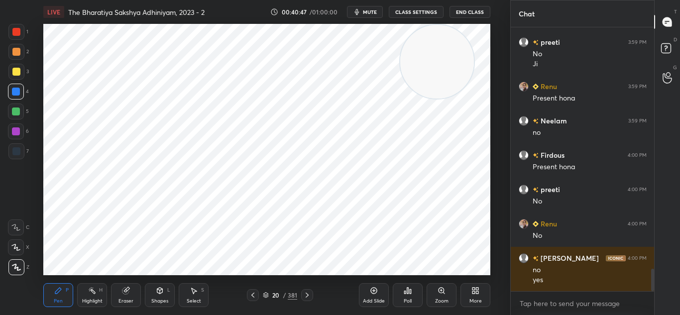
click at [368, 297] on div "Add Slide" at bounding box center [374, 295] width 30 height 24
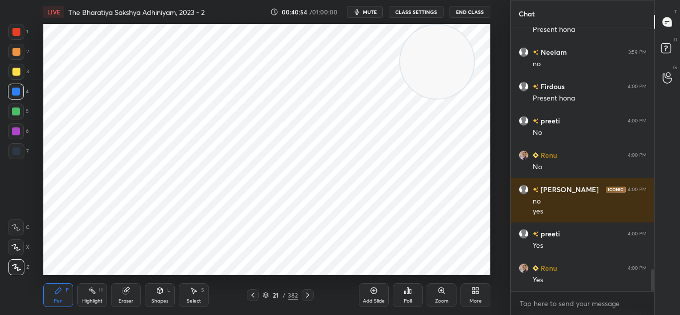
scroll to position [2914, 0]
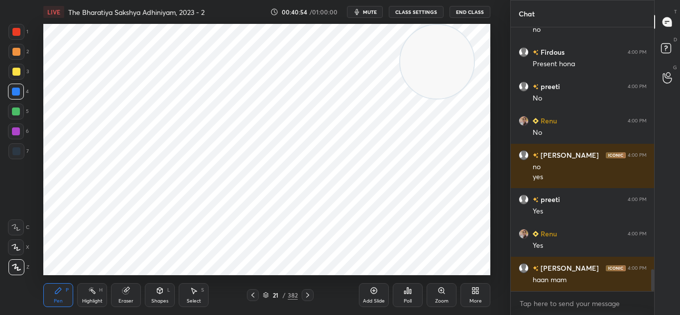
click at [364, 15] on button "mute" at bounding box center [365, 12] width 36 height 12
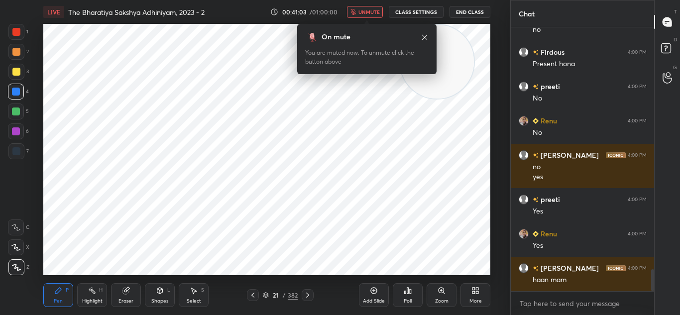
click at [366, 11] on span "unmute" at bounding box center [369, 11] width 21 height 7
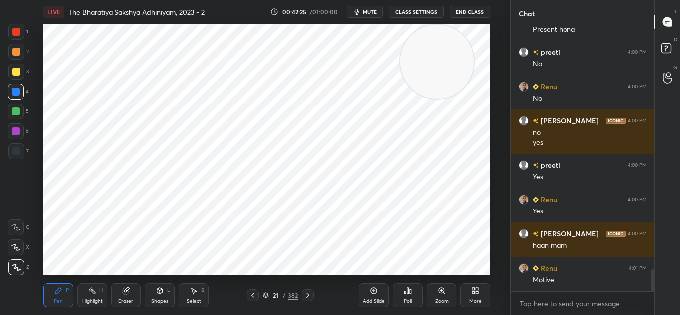
scroll to position [2983, 0]
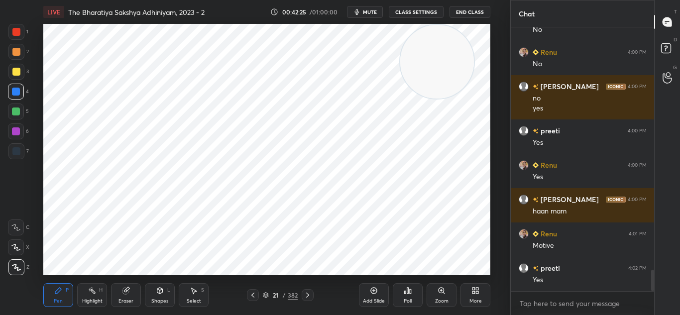
click at [12, 150] on div at bounding box center [16, 151] width 8 height 8
click at [374, 12] on span "mute" at bounding box center [370, 11] width 14 height 7
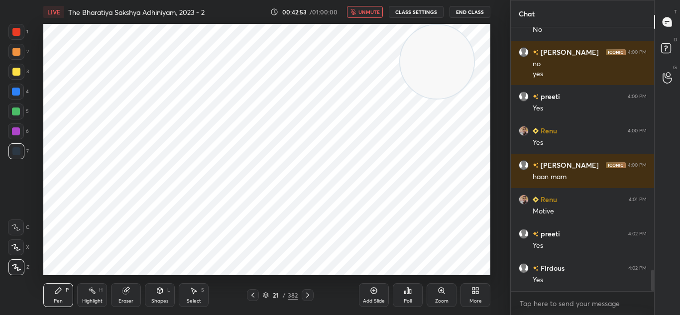
click at [373, 9] on span "unmute" at bounding box center [369, 11] width 21 height 7
click at [253, 296] on icon at bounding box center [253, 295] width 8 height 8
click at [256, 295] on icon at bounding box center [253, 295] width 8 height 8
click at [257, 294] on div at bounding box center [253, 295] width 12 height 12
click at [251, 293] on icon at bounding box center [253, 295] width 8 height 8
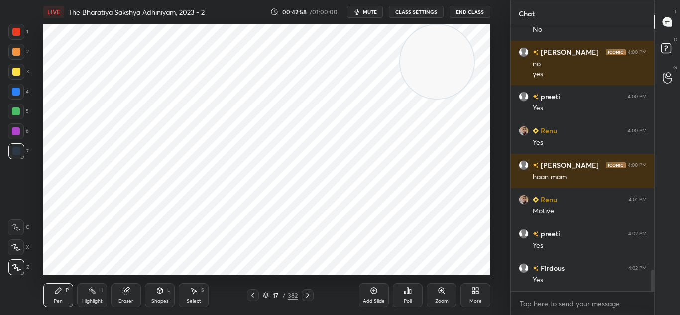
click at [246, 293] on div "17 / 382" at bounding box center [280, 295] width 158 height 12
click at [253, 293] on icon at bounding box center [253, 295] width 8 height 8
click at [255, 295] on icon at bounding box center [253, 295] width 8 height 8
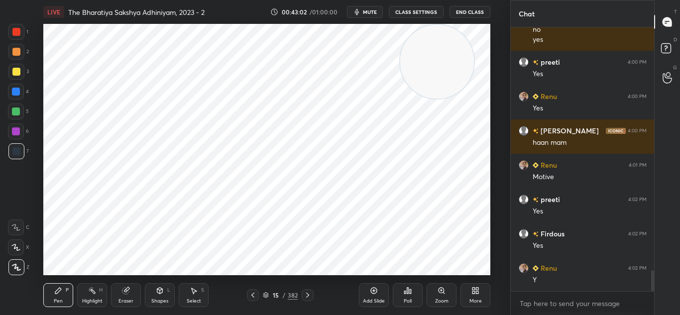
click at [256, 293] on icon at bounding box center [253, 295] width 8 height 8
click at [254, 290] on div at bounding box center [253, 295] width 12 height 12
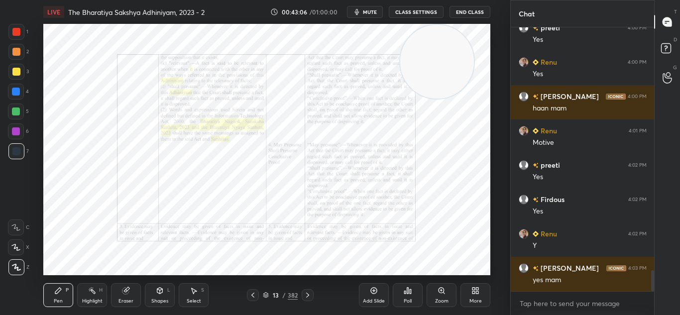
click at [306, 292] on icon at bounding box center [308, 295] width 8 height 8
click at [305, 291] on div at bounding box center [308, 295] width 12 height 12
click at [307, 290] on div at bounding box center [308, 295] width 12 height 12
click at [306, 290] on div at bounding box center [308, 295] width 12 height 12
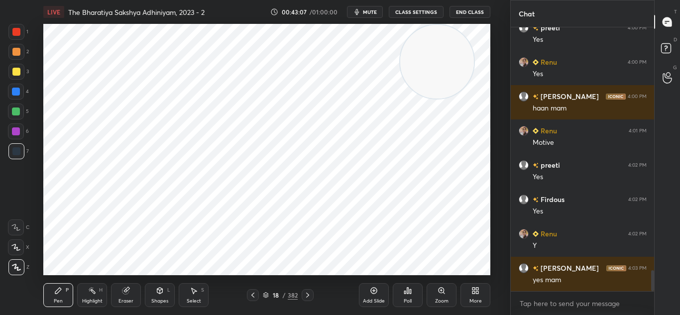
click at [307, 289] on div "Pen P Highlight H Eraser Shapes L Select S 18 / 382 Add Slide Poll Zoom More" at bounding box center [266, 295] width 447 height 40
click at [305, 288] on div "Pen P Highlight H Eraser Shapes L Select S 18 / 382 Add Slide Poll Zoom More" at bounding box center [266, 295] width 447 height 40
click at [305, 291] on div at bounding box center [308, 295] width 12 height 12
click at [306, 293] on icon at bounding box center [308, 295] width 8 height 8
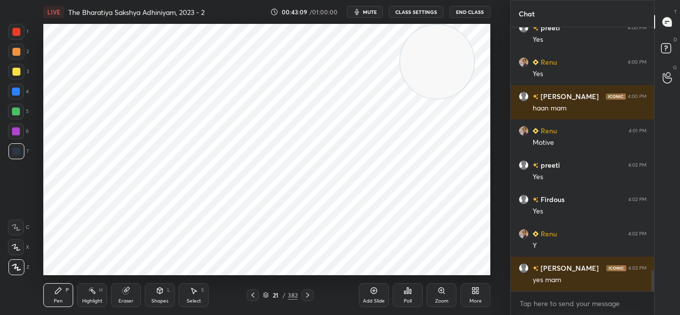
click at [306, 294] on icon at bounding box center [308, 295] width 8 height 8
click at [252, 293] on icon at bounding box center [253, 295] width 8 height 8
click at [446, 296] on div "Zoom" at bounding box center [442, 295] width 30 height 24
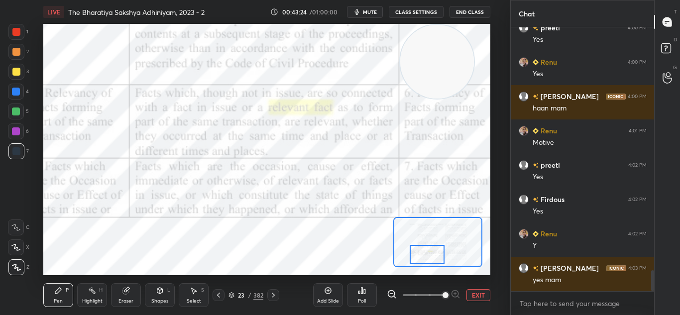
click at [374, 16] on button "mute" at bounding box center [365, 12] width 36 height 12
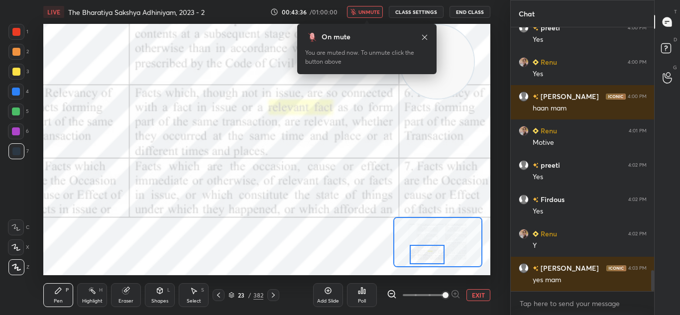
click at [365, 15] on span "unmute" at bounding box center [369, 11] width 21 height 7
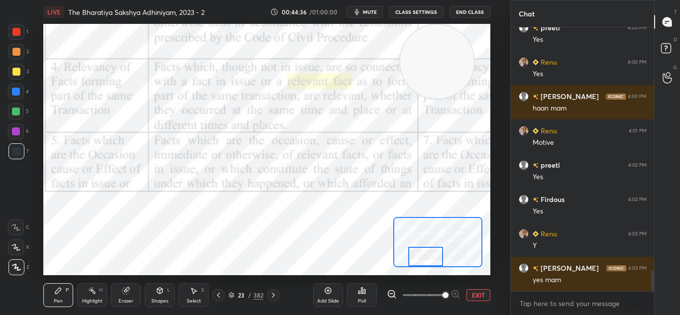
click at [13, 227] on icon at bounding box center [15, 227] width 9 height 7
click at [269, 292] on icon at bounding box center [273, 295] width 8 height 8
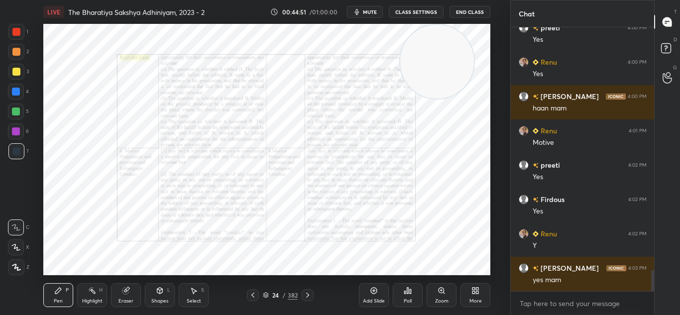
click at [434, 290] on div "Zoom" at bounding box center [442, 295] width 30 height 24
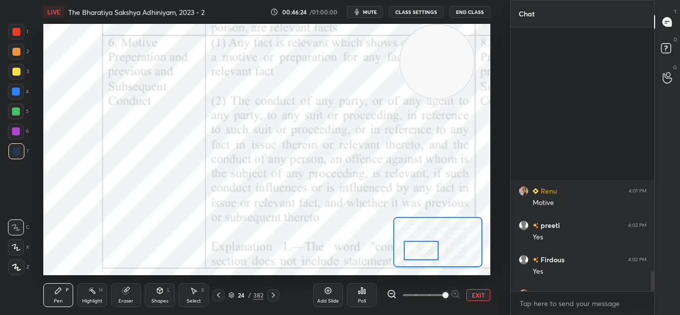
scroll to position [3223, 0]
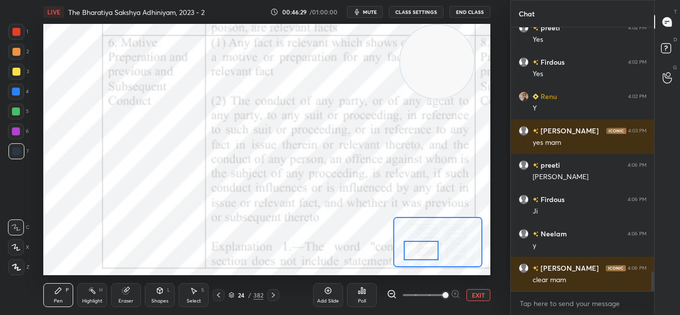
click at [276, 297] on icon at bounding box center [273, 295] width 8 height 8
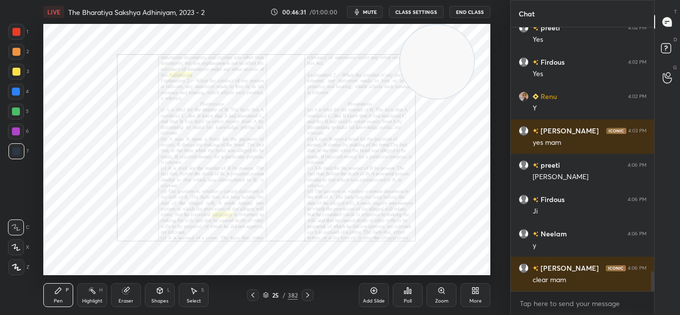
click at [306, 292] on icon at bounding box center [308, 295] width 8 height 8
click at [309, 292] on icon at bounding box center [308, 295] width 8 height 8
click at [251, 294] on icon at bounding box center [253, 295] width 8 height 8
click at [253, 295] on icon at bounding box center [253, 295] width 3 height 5
click at [252, 294] on icon at bounding box center [253, 295] width 8 height 8
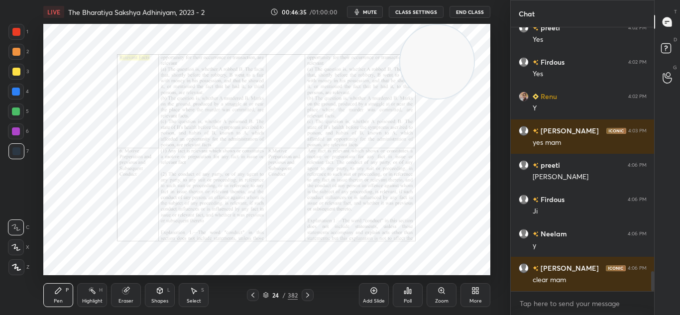
click at [249, 289] on div at bounding box center [253, 295] width 12 height 12
click at [373, 292] on icon at bounding box center [374, 291] width 8 height 8
click at [26, 265] on div "Z" at bounding box center [18, 267] width 21 height 16
click at [308, 290] on div at bounding box center [308, 295] width 12 height 12
click at [253, 293] on icon at bounding box center [253, 295] width 8 height 8
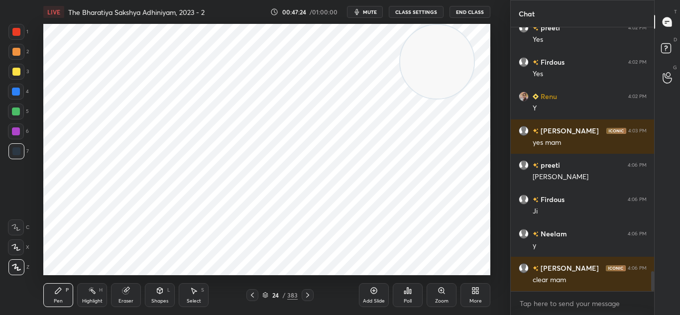
scroll to position [3258, 0]
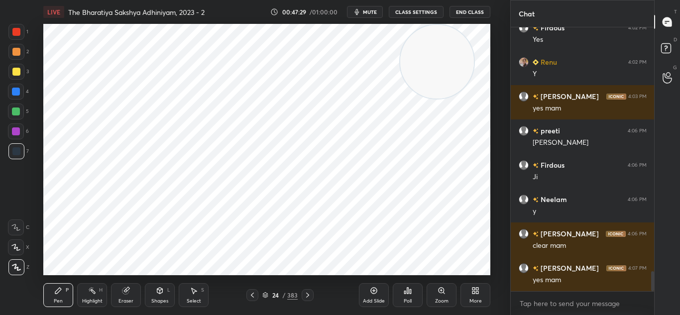
click at [15, 32] on div at bounding box center [16, 32] width 8 height 8
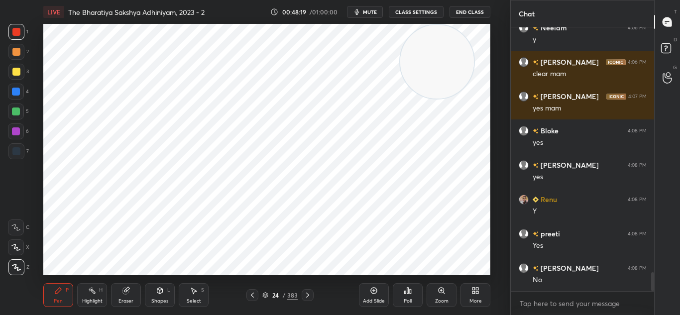
scroll to position [3464, 0]
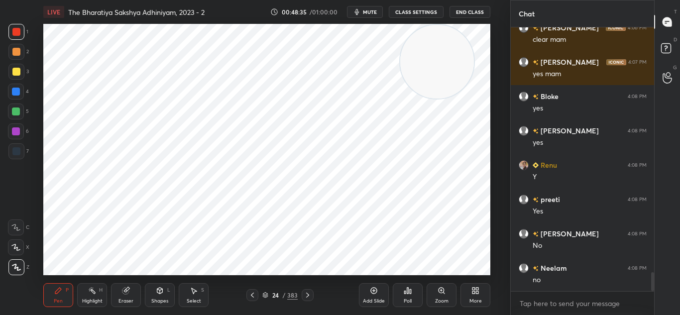
click at [366, 287] on div "Add Slide" at bounding box center [374, 295] width 30 height 24
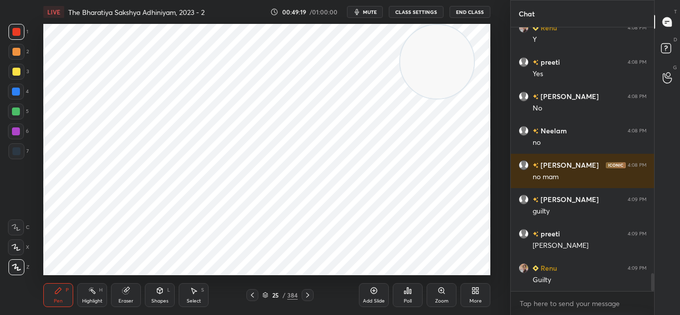
scroll to position [3636, 0]
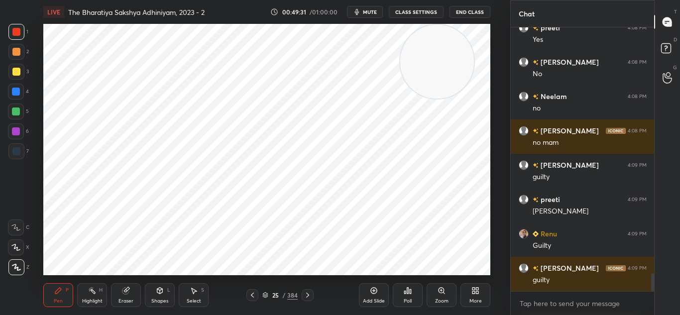
click at [24, 92] on div at bounding box center [16, 92] width 16 height 16
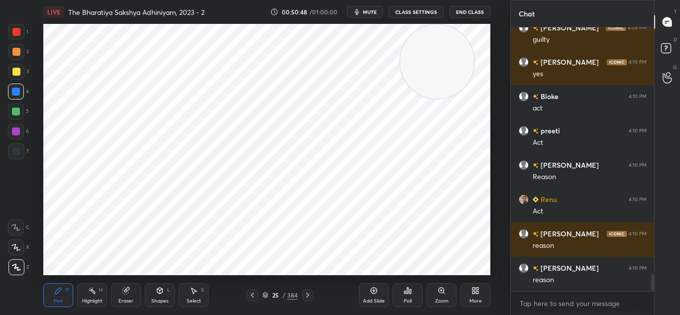
scroll to position [3911, 0]
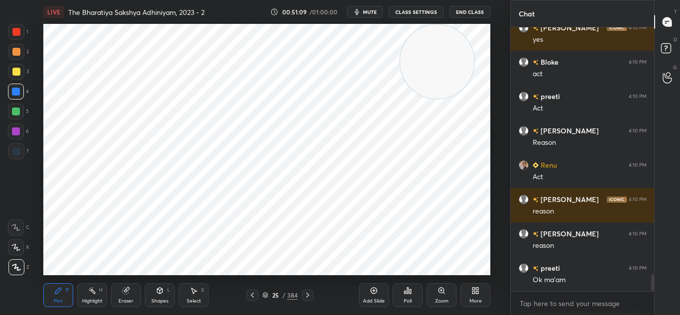
click at [250, 295] on icon at bounding box center [253, 295] width 8 height 8
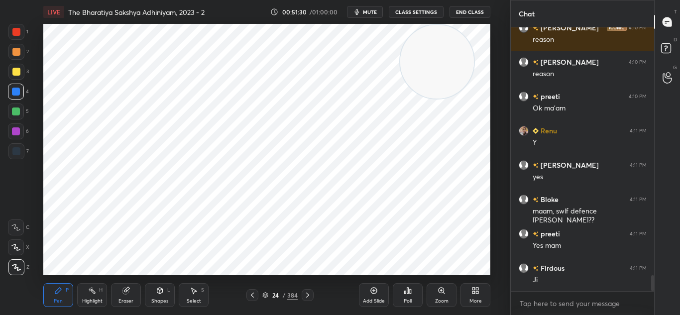
scroll to position [4117, 0]
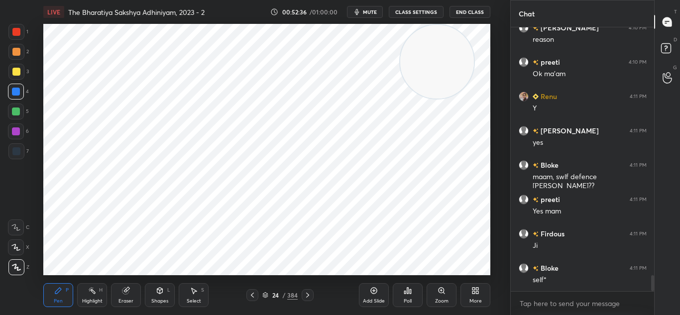
click at [369, 296] on div "Add Slide" at bounding box center [374, 295] width 30 height 24
click at [128, 283] on div "Eraser" at bounding box center [126, 295] width 30 height 24
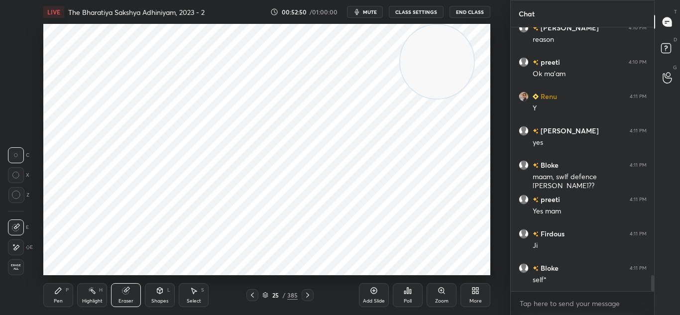
click at [63, 291] on div "Pen P" at bounding box center [58, 295] width 30 height 24
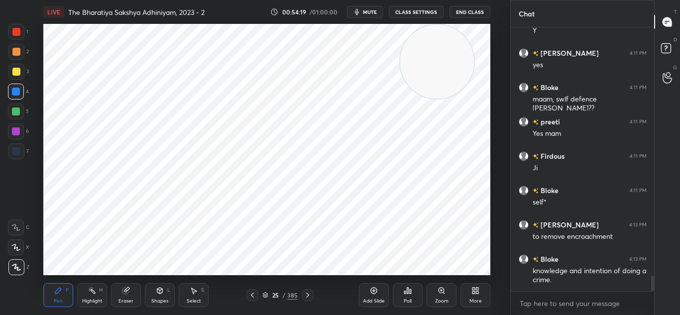
scroll to position [4229, 0]
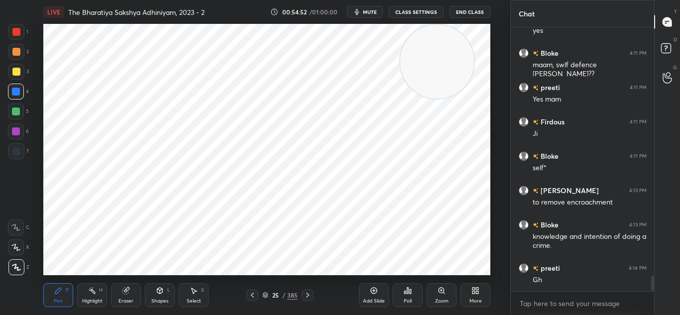
click at [11, 119] on div at bounding box center [16, 112] width 16 height 16
click at [254, 298] on icon at bounding box center [253, 295] width 8 height 8
click at [309, 296] on icon at bounding box center [308, 295] width 8 height 8
click at [307, 295] on icon at bounding box center [308, 295] width 8 height 8
click at [307, 297] on icon at bounding box center [308, 295] width 8 height 8
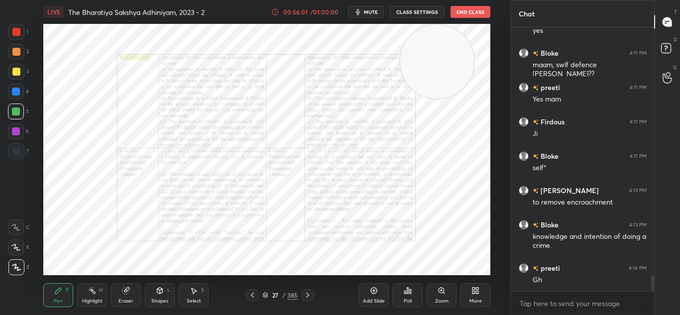
click at [447, 295] on div "Zoom" at bounding box center [442, 295] width 30 height 24
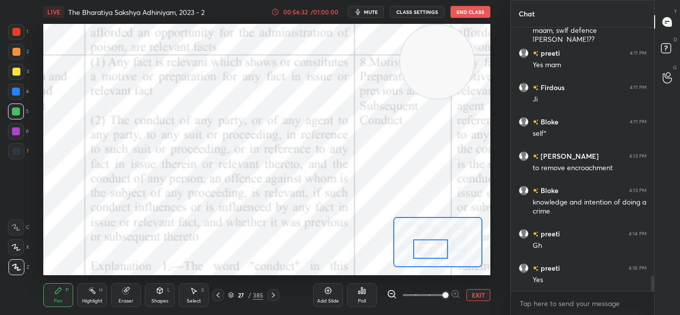
scroll to position [4298, 0]
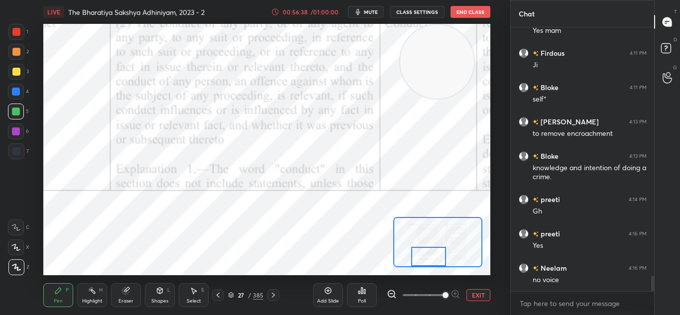
click at [274, 293] on icon at bounding box center [273, 295] width 8 height 8
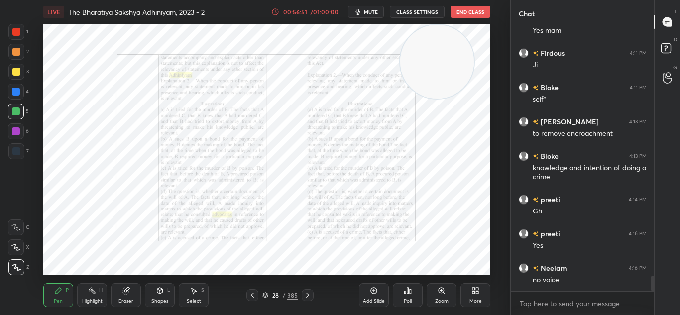
click at [309, 294] on icon at bounding box center [308, 295] width 8 height 8
click at [308, 294] on icon at bounding box center [308, 295] width 8 height 8
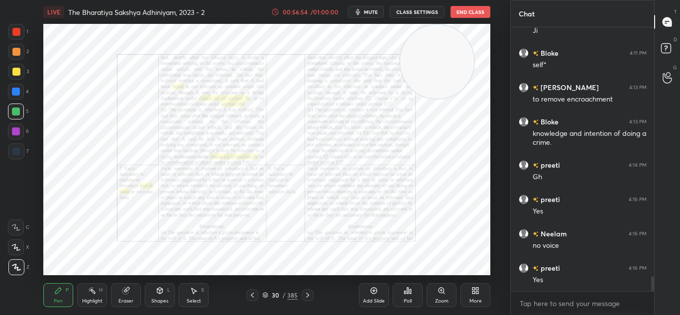
click at [310, 294] on icon at bounding box center [308, 295] width 8 height 8
click at [311, 294] on icon at bounding box center [308, 295] width 8 height 8
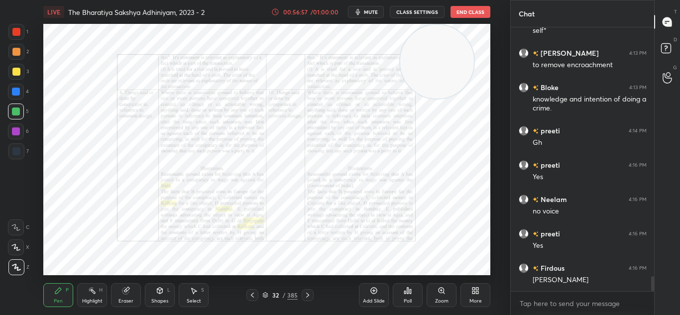
click at [309, 295] on icon at bounding box center [308, 295] width 8 height 8
click at [251, 290] on div at bounding box center [253, 295] width 12 height 12
click at [252, 289] on div at bounding box center [253, 295] width 12 height 12
click at [251, 288] on div "Pen P Highlight H Eraser Shapes L Select S 30 / 385 Add Slide Poll Zoom More" at bounding box center [266, 295] width 447 height 40
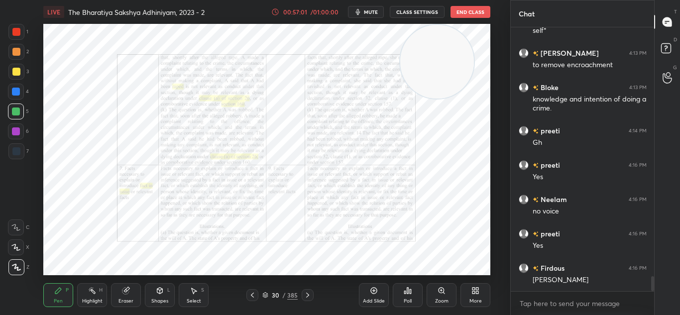
click at [245, 291] on div "30 / 385" at bounding box center [280, 295] width 158 height 12
click at [252, 295] on icon at bounding box center [252, 295] width 3 height 5
click at [254, 294] on icon at bounding box center [253, 295] width 8 height 8
click at [373, 296] on div "Add Slide" at bounding box center [374, 295] width 30 height 24
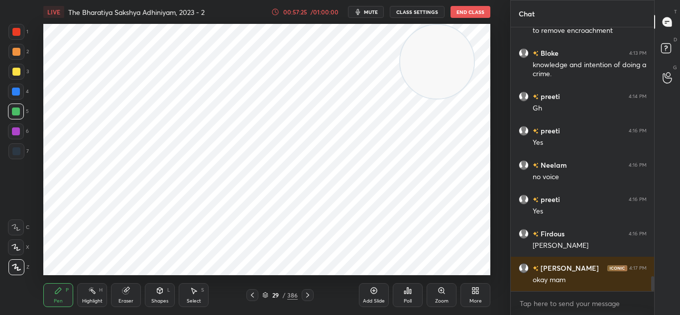
scroll to position [4411, 0]
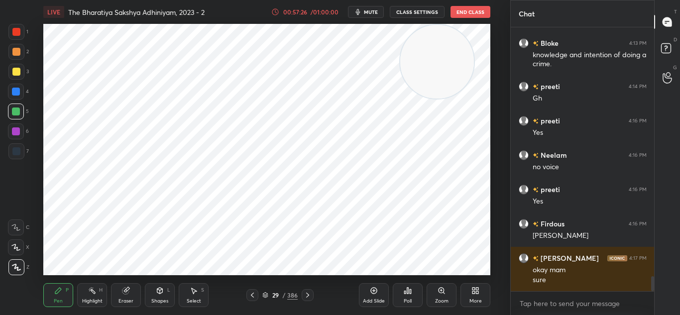
click at [374, 7] on button "mute" at bounding box center [366, 12] width 36 height 12
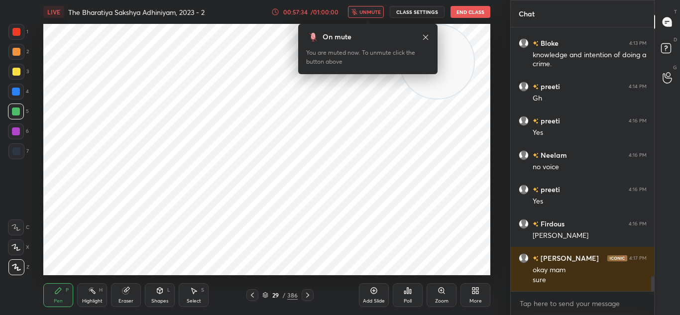
scroll to position [4445, 0]
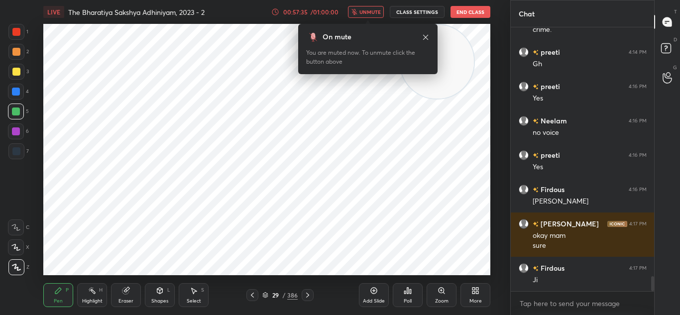
click at [362, 11] on span "unmute" at bounding box center [370, 11] width 21 height 7
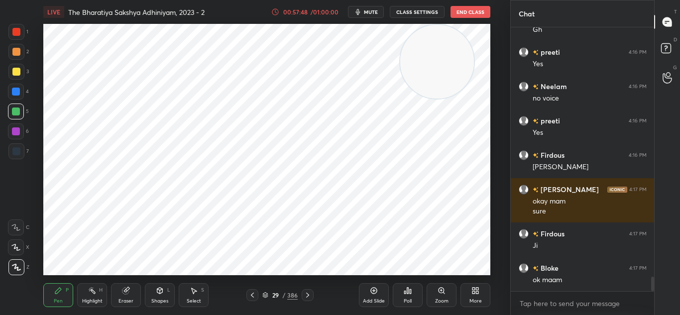
scroll to position [4514, 0]
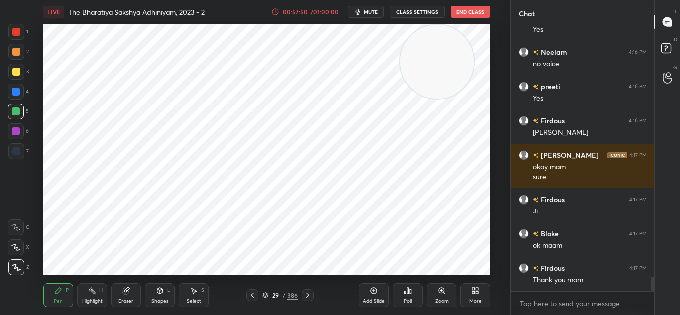
click at [370, 286] on div "Add Slide" at bounding box center [374, 295] width 30 height 24
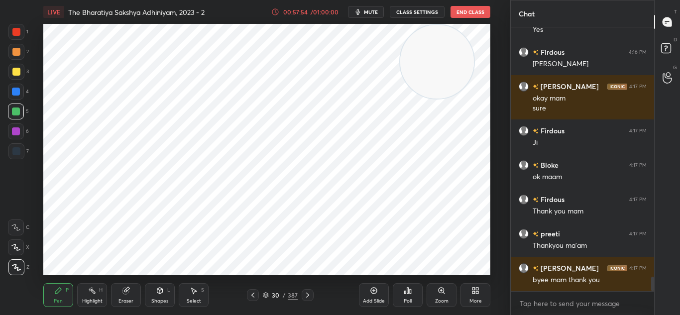
scroll to position [4617, 0]
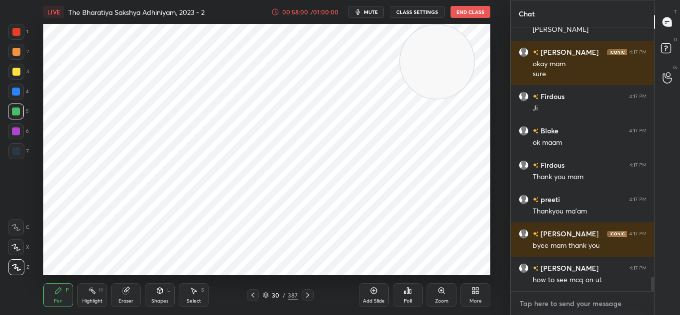
click at [530, 306] on textarea at bounding box center [583, 304] width 128 height 16
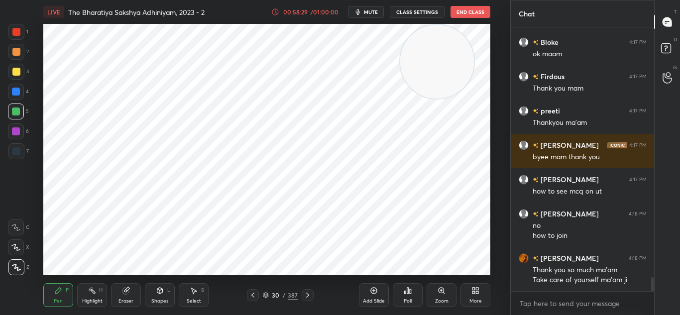
scroll to position [4749, 0]
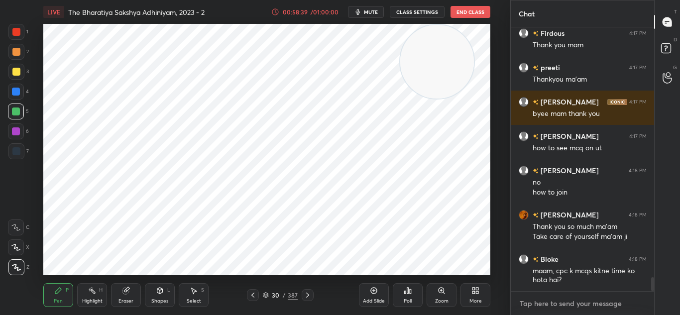
type textarea "x"
click at [559, 304] on textarea at bounding box center [583, 304] width 128 height 16
paste textarea "https://t.me/Apurvavatsmam"
type textarea "https://t.me/Apurvavatsmam"
type textarea "x"
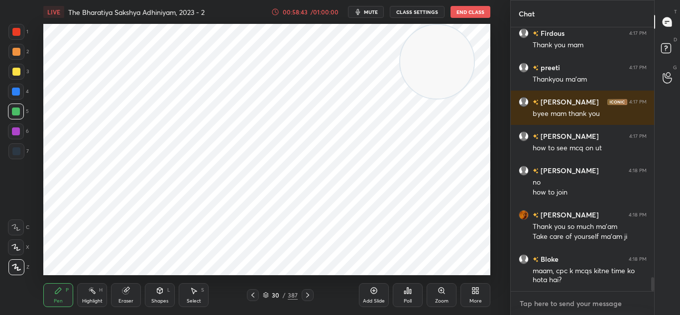
scroll to position [4804, 0]
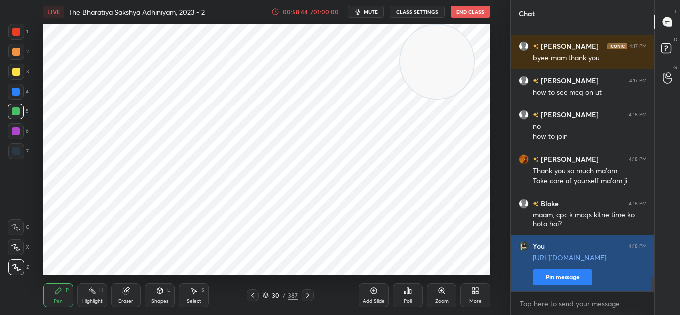
click at [570, 274] on button "Pin message" at bounding box center [563, 277] width 60 height 16
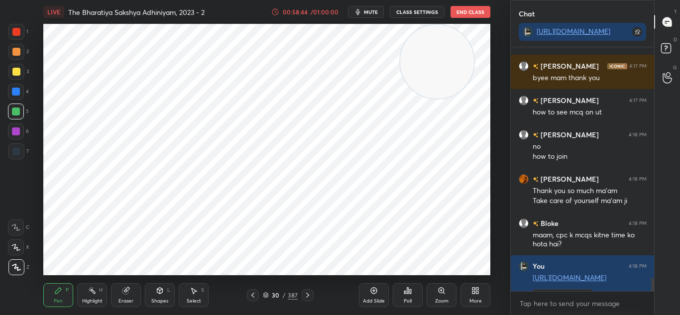
scroll to position [158, 140]
click at [366, 296] on div "Add Slide" at bounding box center [374, 295] width 30 height 24
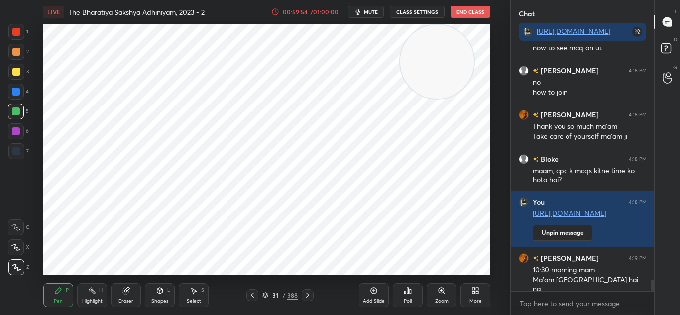
scroll to position [4879, 0]
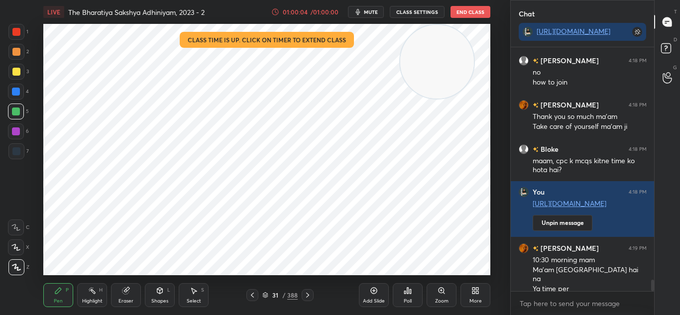
click at [465, 6] on button "End Class" at bounding box center [471, 12] width 40 height 12
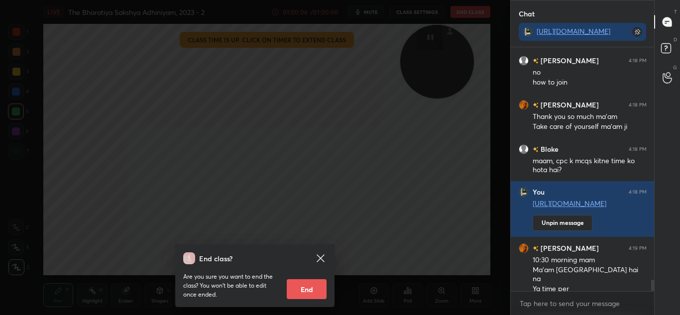
click at [306, 280] on button "End" at bounding box center [307, 289] width 40 height 20
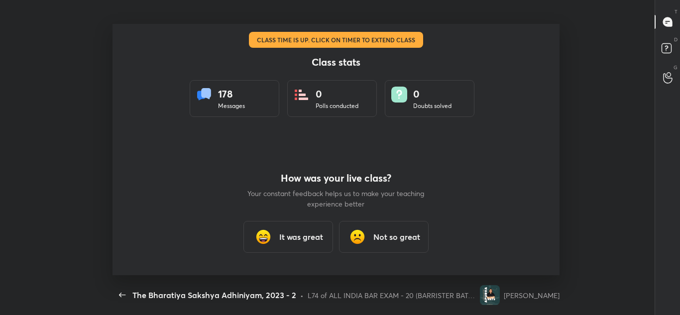
scroll to position [0, 0]
type textarea "x"
